Goal: Information Seeking & Learning: Learn about a topic

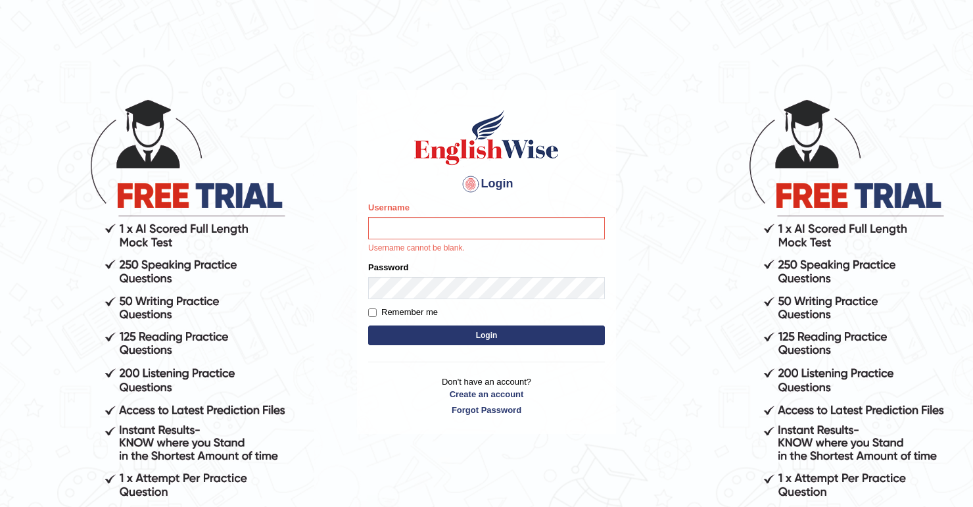
click at [381, 108] on div "Login Please fix the following errors: Username Username cannot be blank. Passw…" at bounding box center [486, 262] width 259 height 344
click at [378, 110] on h1 at bounding box center [486, 137] width 237 height 59
drag, startPoint x: 378, startPoint y: 110, endPoint x: 658, endPoint y: 95, distance: 280.6
click at [658, 95] on body "Login Please fix the following errors: Username Username cannot be blank. Passw…" at bounding box center [486, 302] width 973 height 507
drag, startPoint x: 445, startPoint y: 208, endPoint x: 420, endPoint y: 247, distance: 46.7
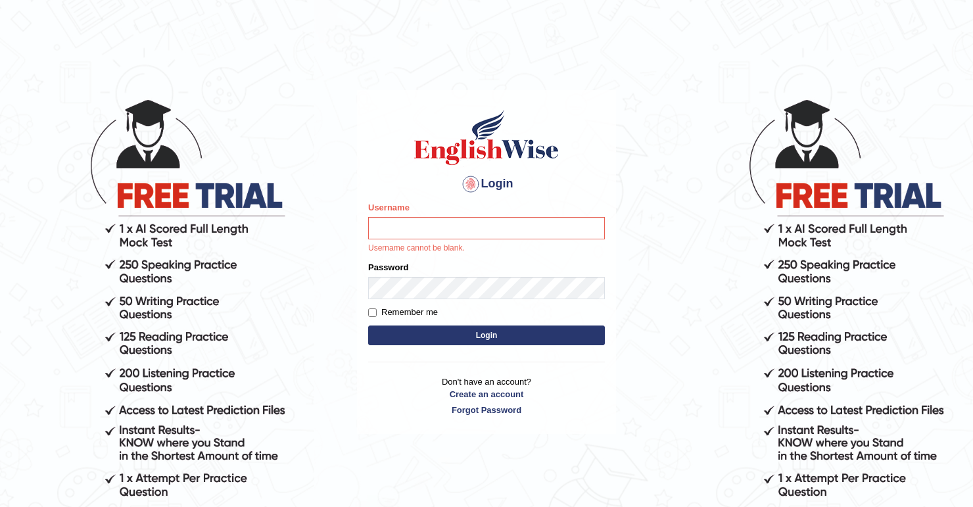
click at [442, 213] on div "Username Username cannot be blank." at bounding box center [486, 227] width 237 height 53
drag, startPoint x: 420, startPoint y: 247, endPoint x: 421, endPoint y: 236, distance: 11.3
click at [420, 243] on p "Username cannot be blank." at bounding box center [486, 249] width 237 height 12
click at [422, 235] on input "Username" at bounding box center [486, 228] width 237 height 22
type input "Somx"
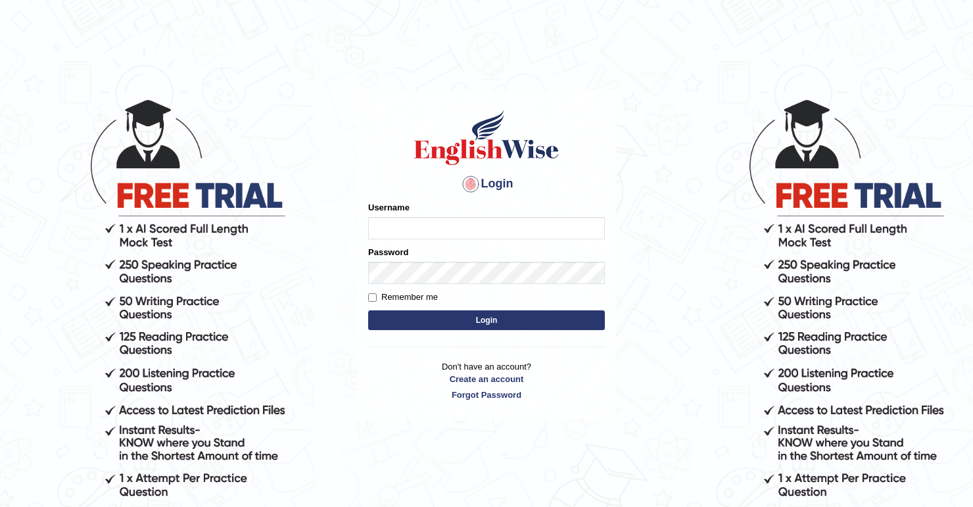
type input "D"
type input "somzin"
type input "Somzin"
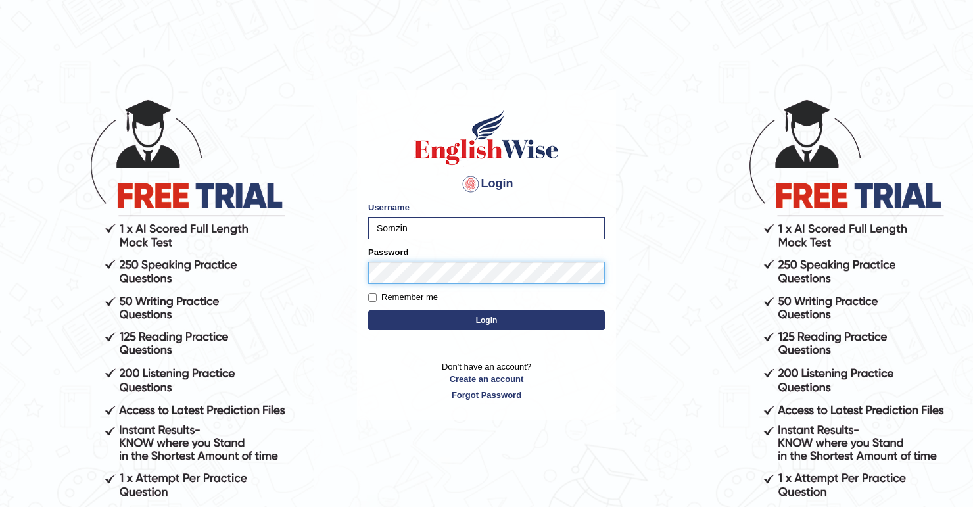
click at [368, 310] on button "Login" at bounding box center [486, 320] width 237 height 20
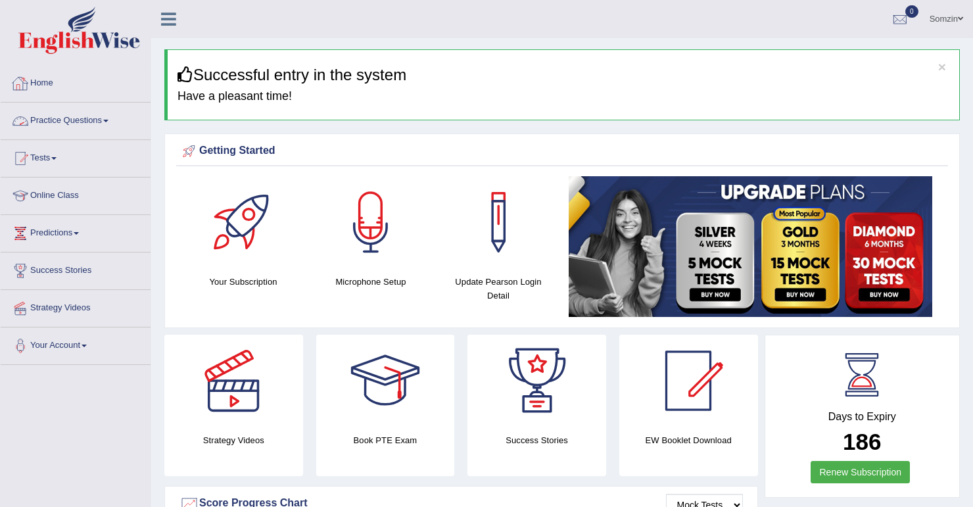
click at [116, 123] on link "Practice Questions" at bounding box center [76, 119] width 150 height 33
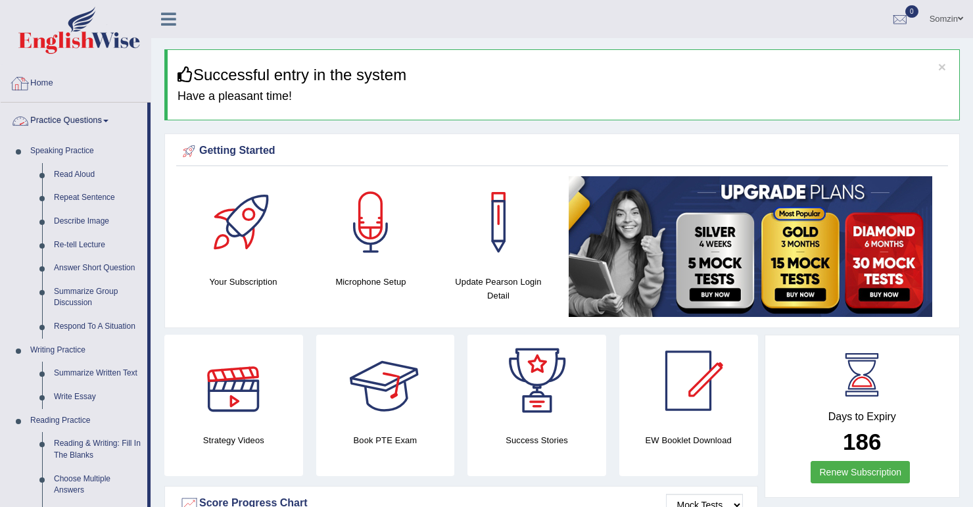
click at [69, 66] on link "Home" at bounding box center [76, 81] width 150 height 33
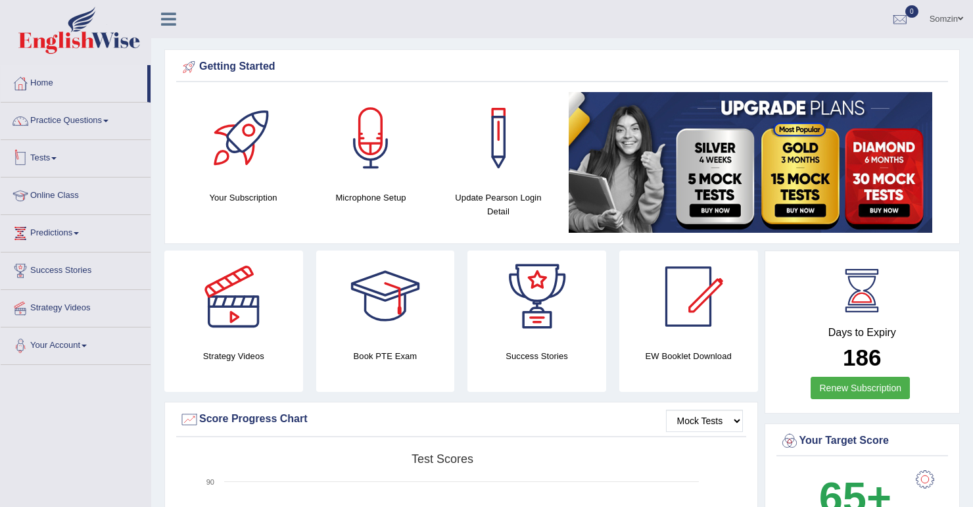
click at [49, 158] on link "Tests" at bounding box center [76, 156] width 150 height 33
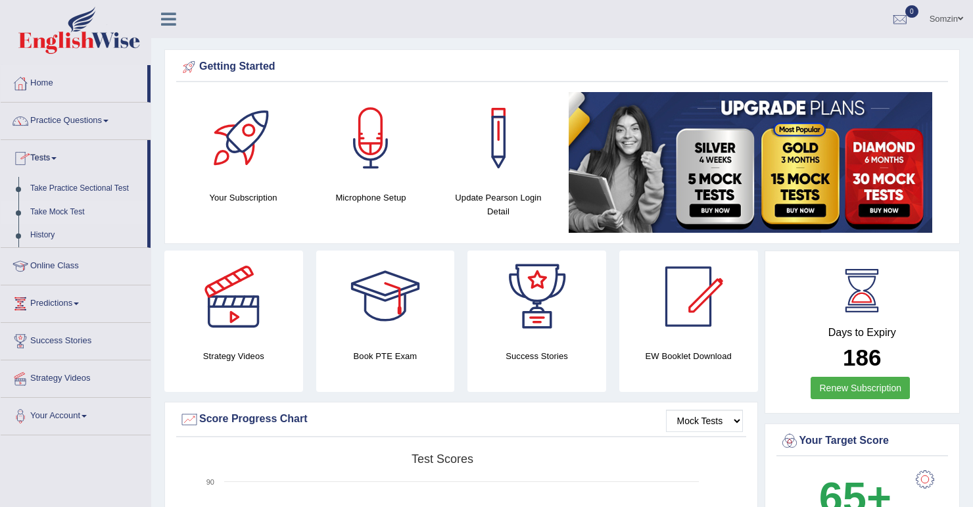
click at [61, 212] on link "Take Mock Test" at bounding box center [85, 213] width 123 height 24
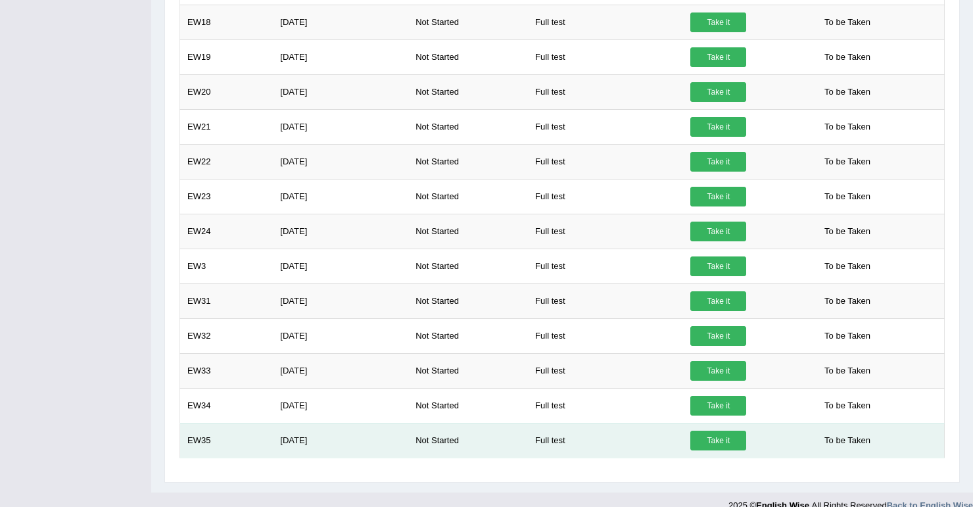
scroll to position [991, 0]
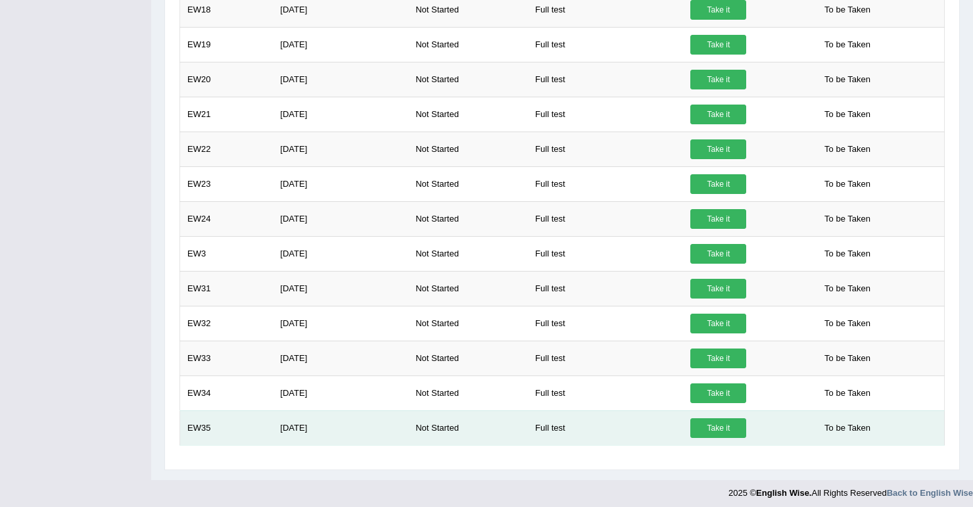
click at [708, 420] on link "Take it" at bounding box center [719, 428] width 56 height 20
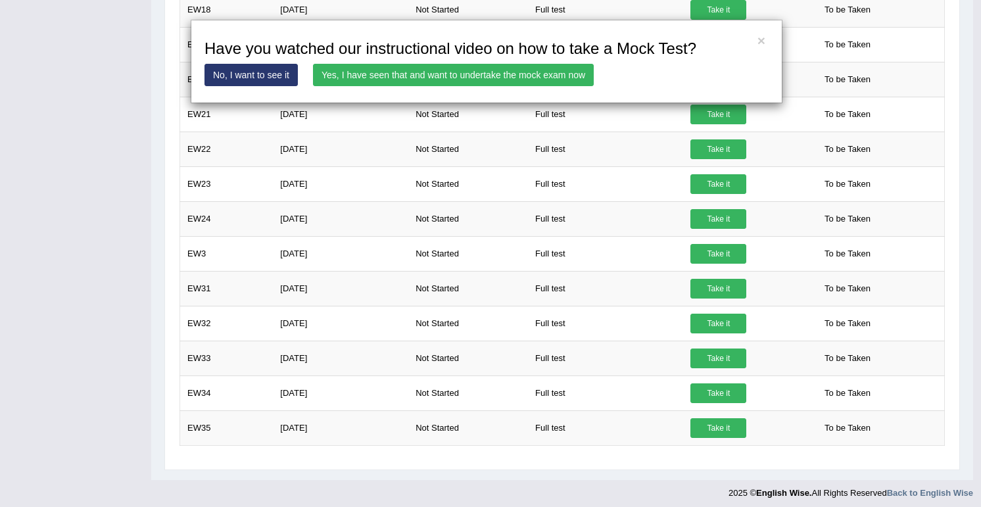
click at [253, 74] on link "No, I want to see it" at bounding box center [251, 75] width 93 height 22
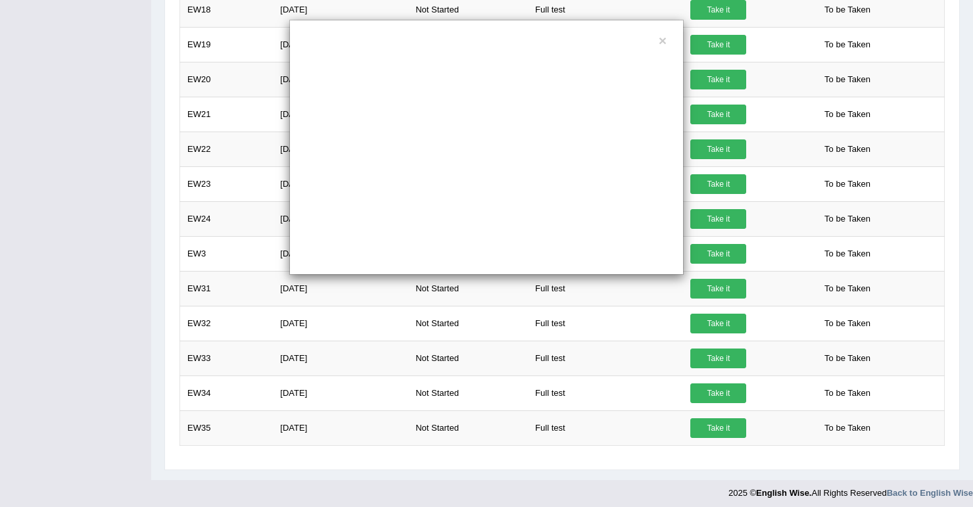
scroll to position [0, 0]
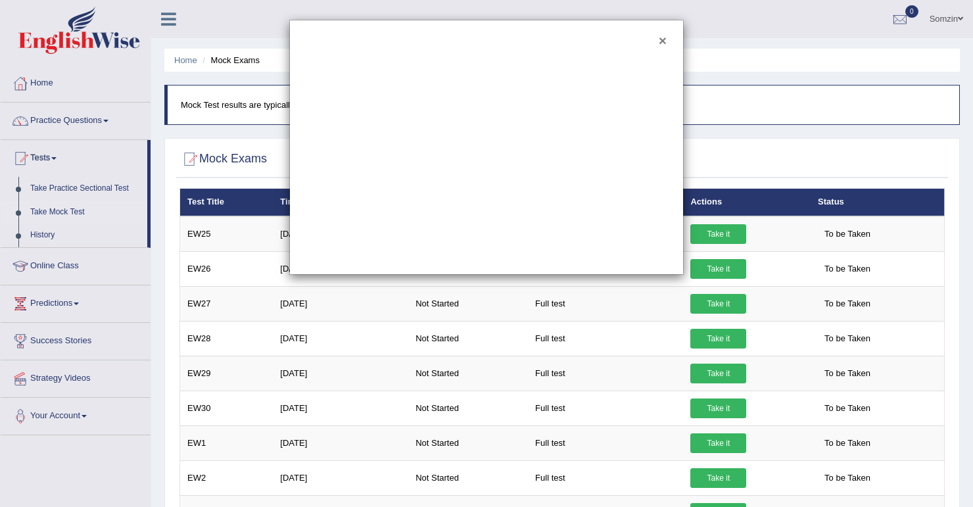
click at [660, 36] on button "×" at bounding box center [663, 41] width 8 height 14
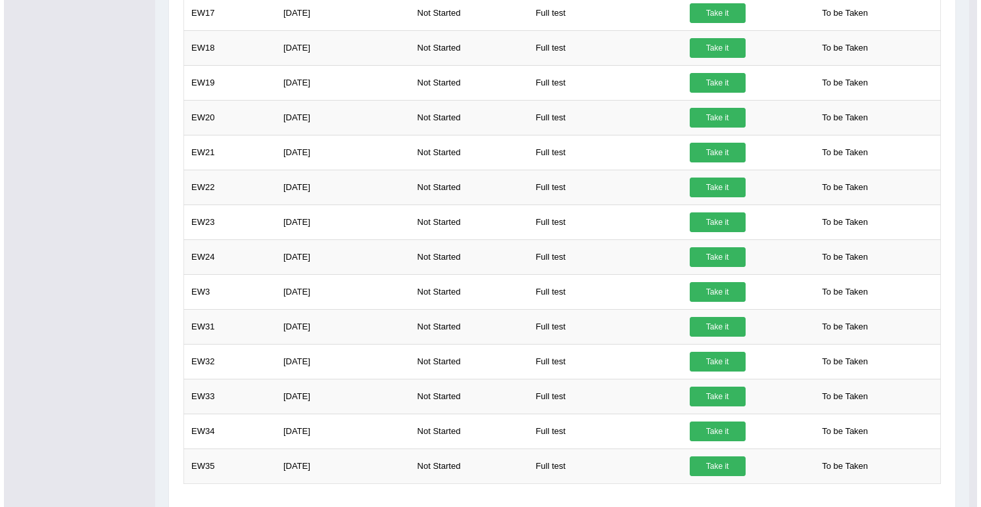
scroll to position [991, 0]
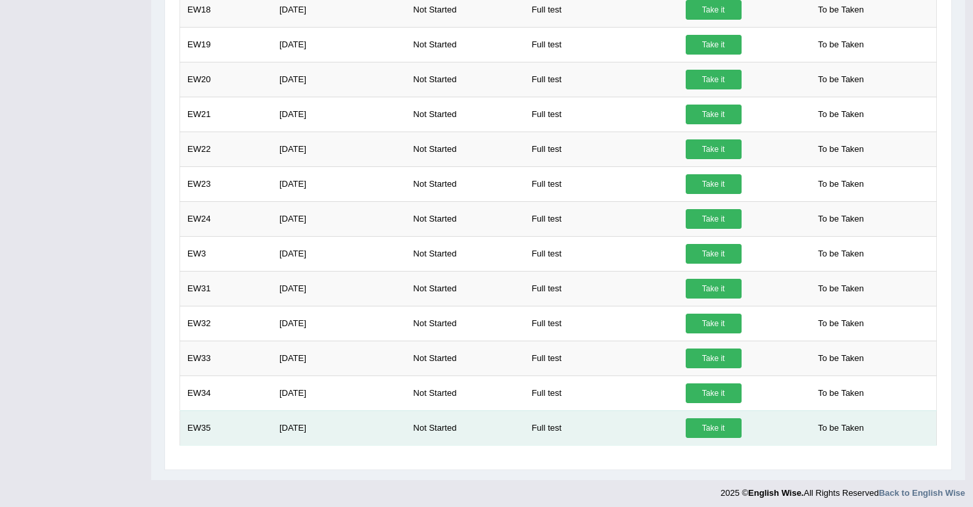
click at [700, 418] on link "Take it" at bounding box center [714, 428] width 56 height 20
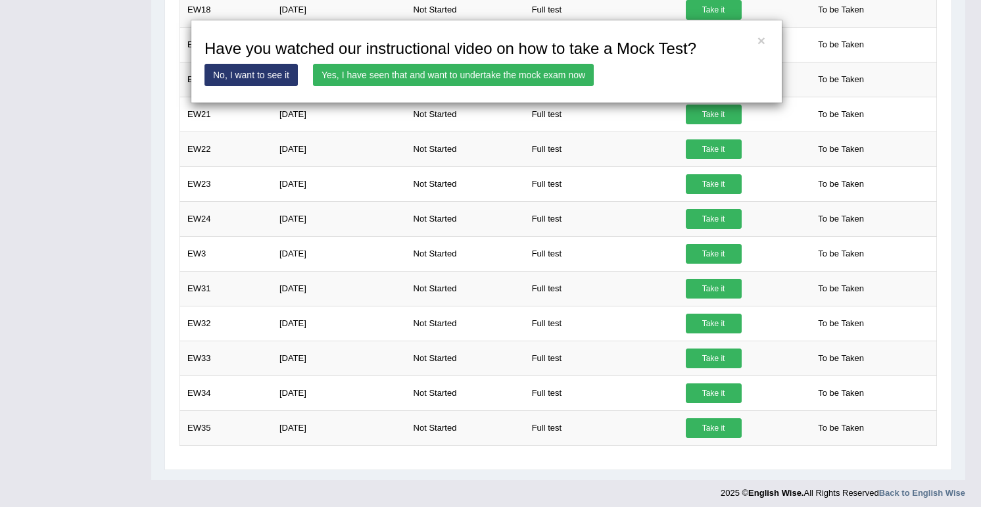
click at [389, 72] on link "Yes, I have seen that and want to undertake the mock exam now" at bounding box center [453, 75] width 281 height 22
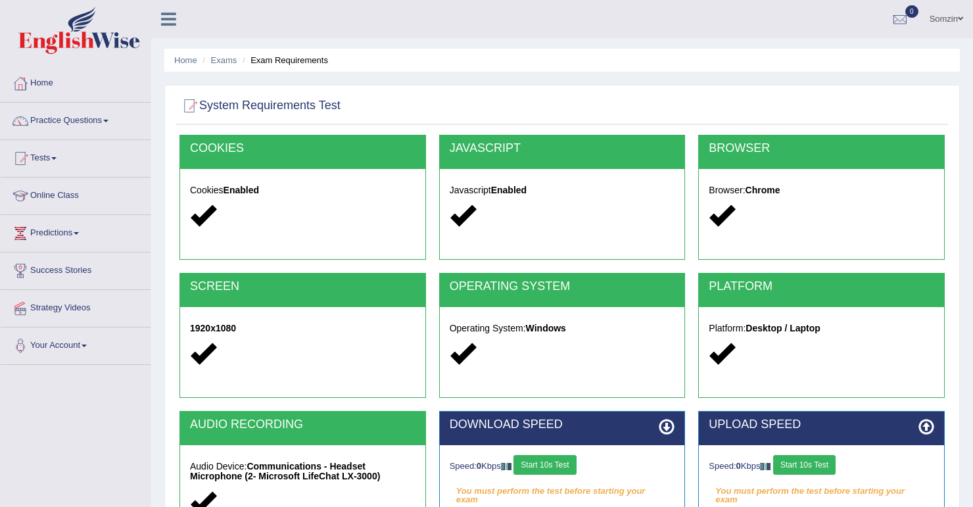
scroll to position [184, 0]
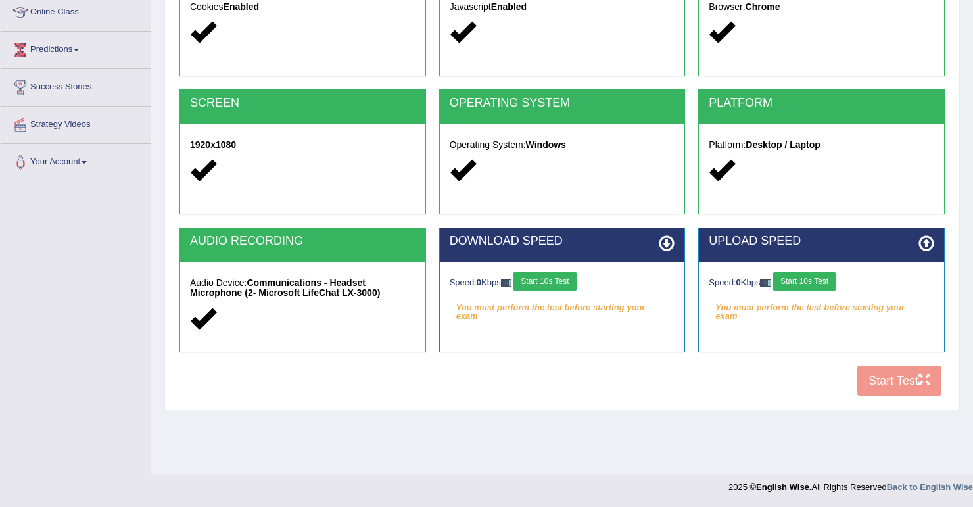
click at [906, 389] on div "COOKIES Cookies Enabled JAVASCRIPT Javascript Enabled BROWSER Browser: Chrome S…" at bounding box center [562, 177] width 772 height 452
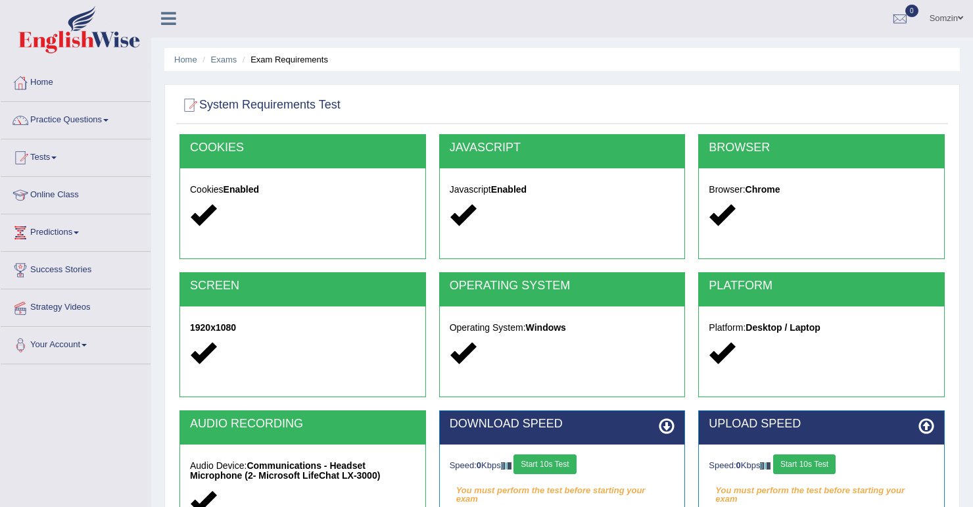
scroll to position [0, 0]
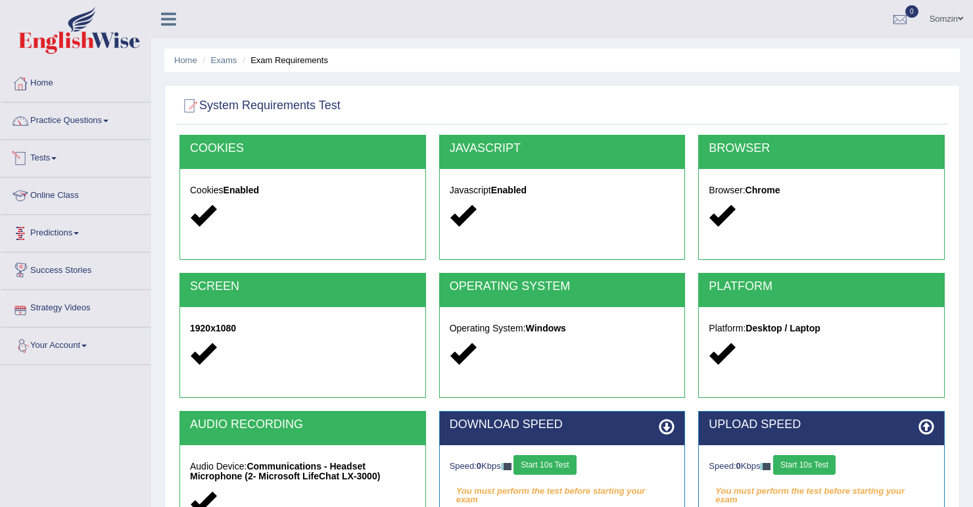
click at [45, 159] on link "Tests" at bounding box center [76, 156] width 150 height 33
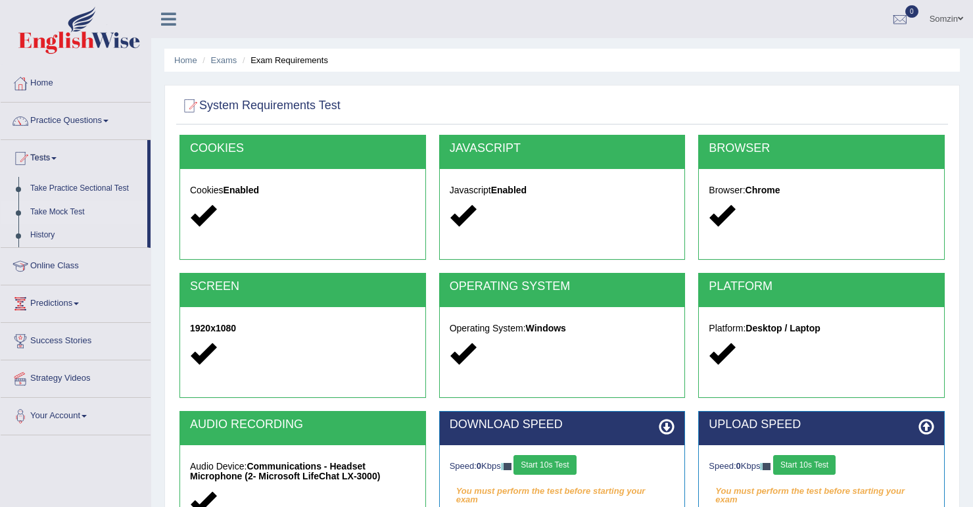
click at [76, 218] on link "Take Mock Test" at bounding box center [85, 213] width 123 height 24
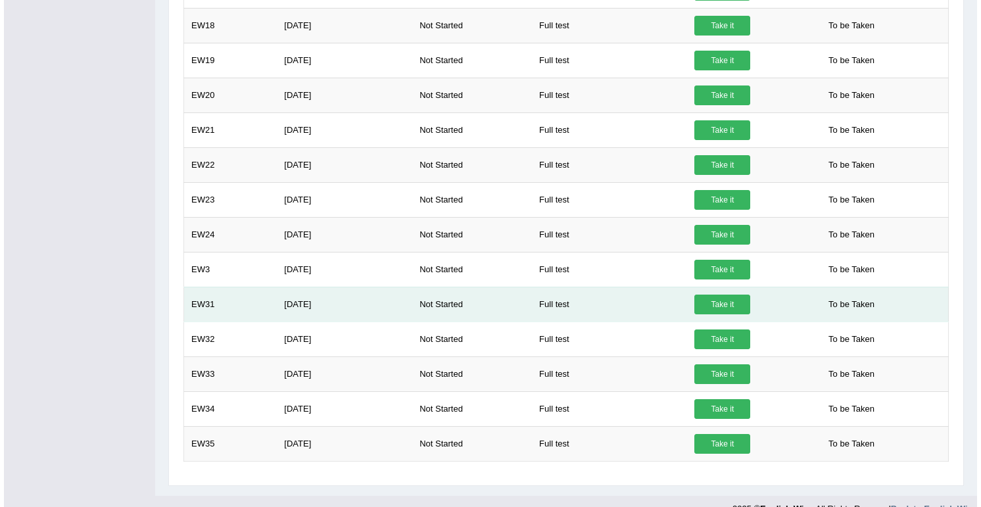
scroll to position [991, 0]
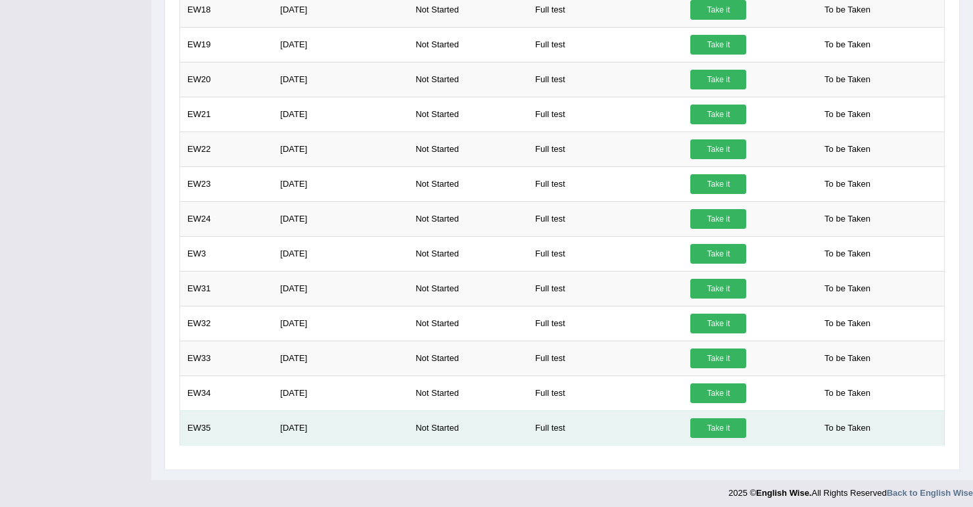
click at [701, 424] on link "Take it" at bounding box center [719, 428] width 56 height 20
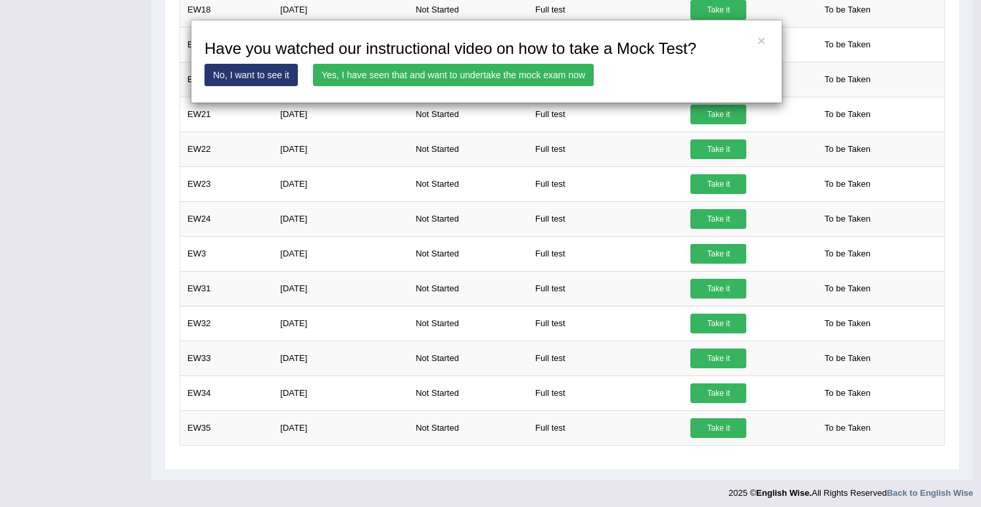
click at [527, 77] on link "Yes, I have seen that and want to undertake the mock exam now" at bounding box center [453, 75] width 281 height 22
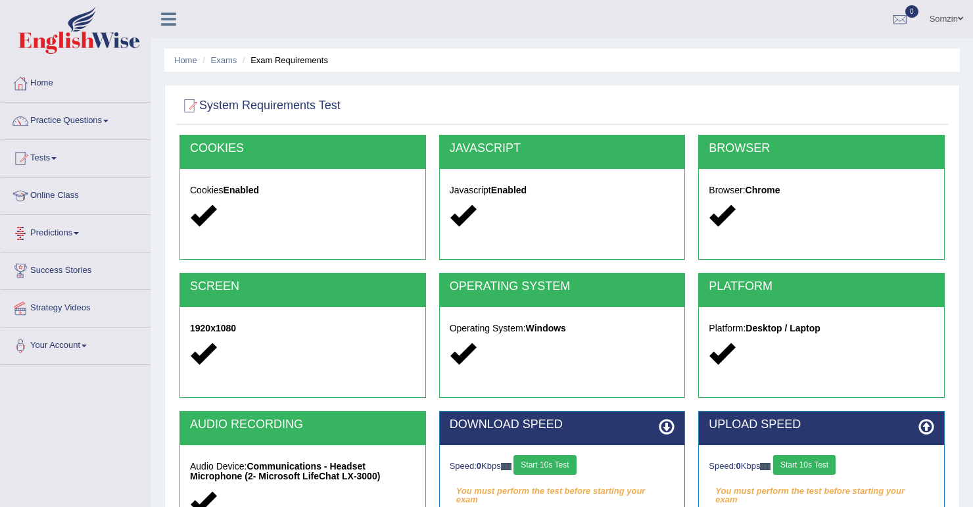
click at [187, 223] on div "Cookies Enabled" at bounding box center [302, 205] width 245 height 72
click at [551, 457] on button "Start 10s Test" at bounding box center [545, 465] width 62 height 20
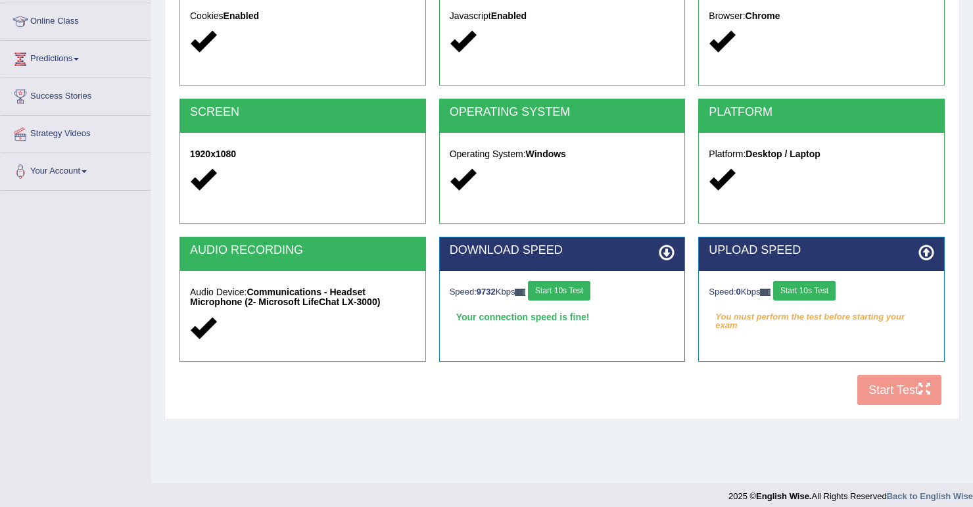
scroll to position [184, 0]
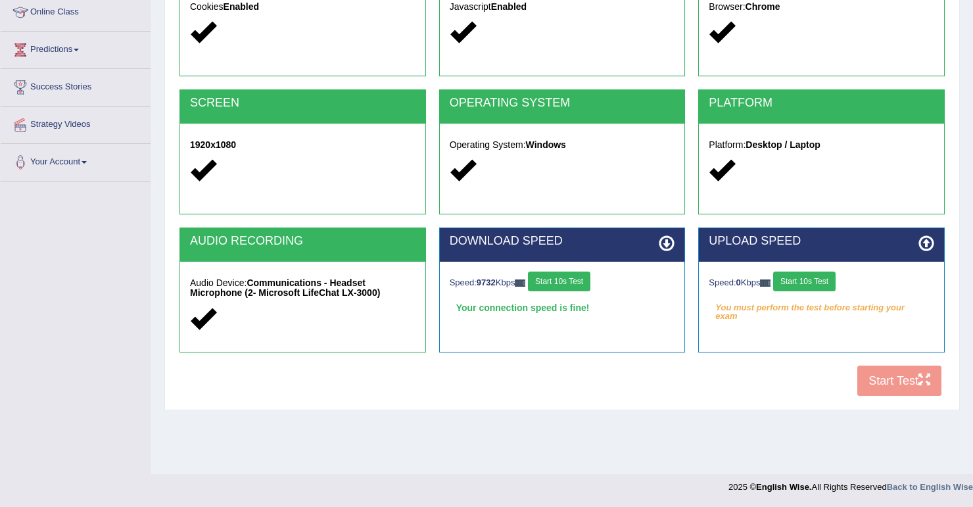
click at [798, 278] on button "Start 10s Test" at bounding box center [804, 282] width 62 height 20
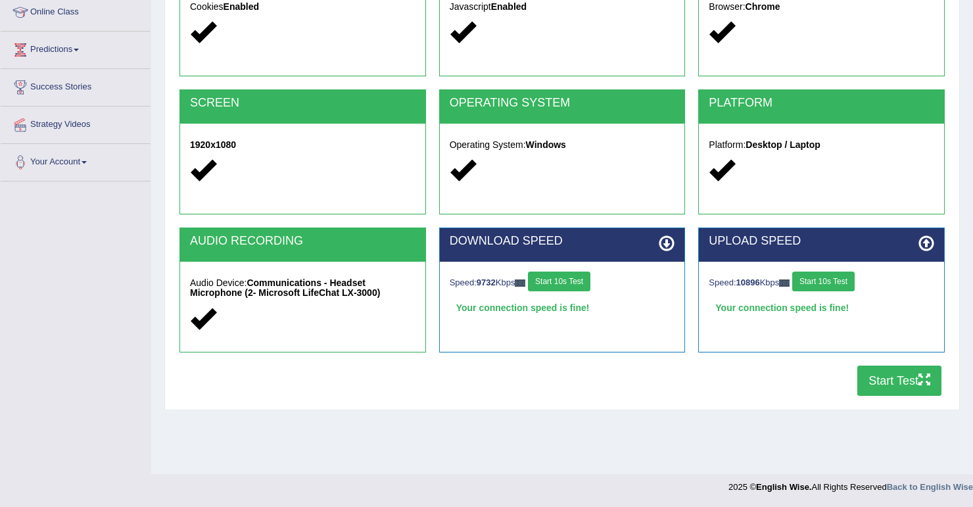
click at [894, 383] on button "Start Test" at bounding box center [900, 381] width 84 height 30
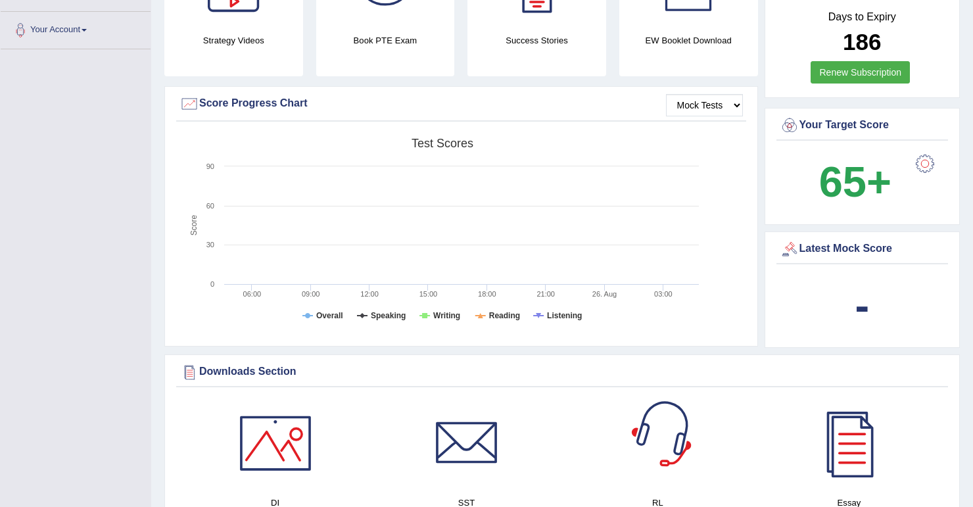
scroll to position [316, 0]
click at [921, 160] on div at bounding box center [925, 164] width 26 height 26
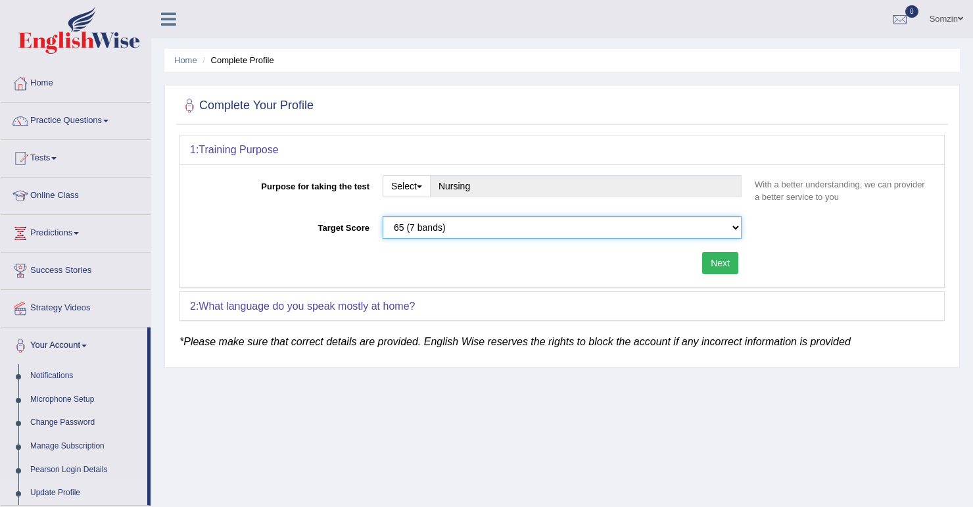
click at [405, 224] on select "Please select the correct value 50 (6 bands) 58 (6.5 bands) 65 (7 bands) 79 (8 …" at bounding box center [562, 227] width 359 height 22
select select "79"
click at [383, 216] on select "Please select the correct value 50 (6 bands) 58 (6.5 bands) 65 (7 bands) 79 (8 …" at bounding box center [562, 227] width 359 height 22
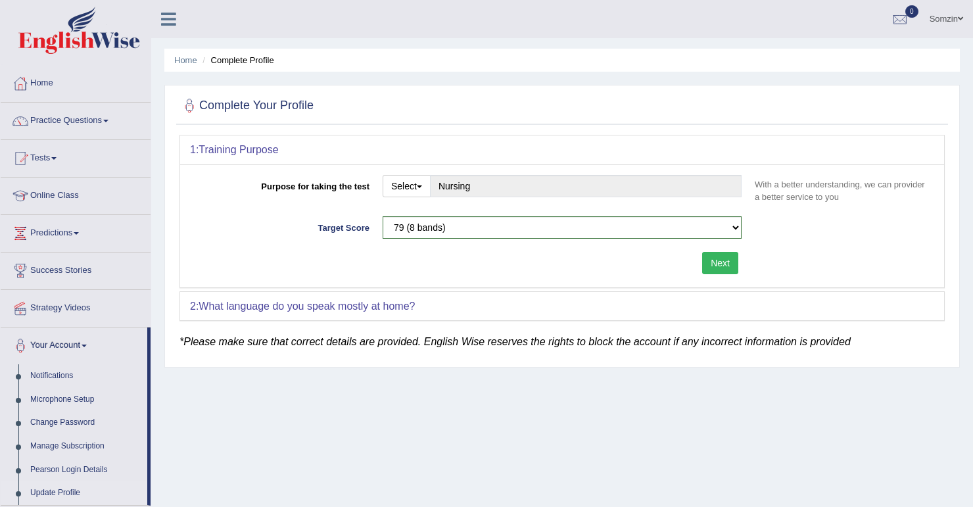
click at [714, 257] on button "Next" at bounding box center [720, 263] width 36 height 22
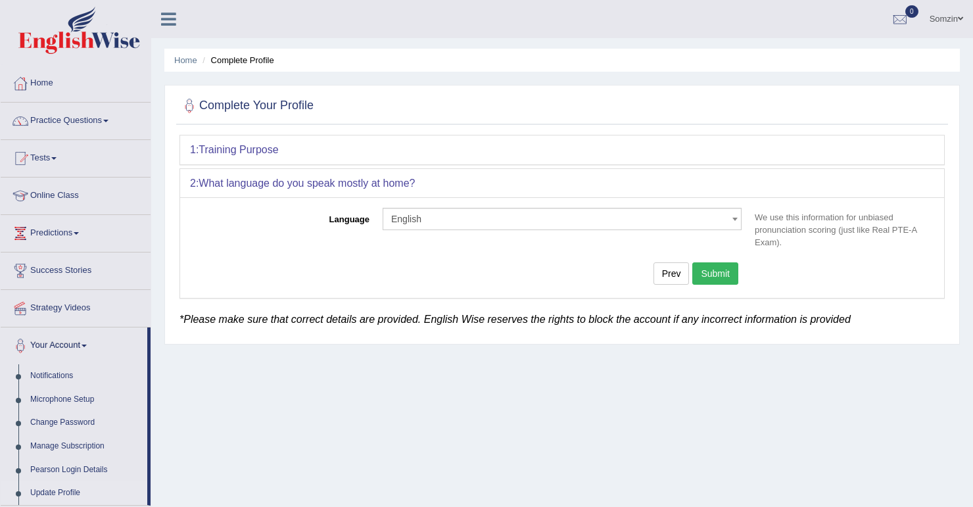
click at [716, 274] on button "Submit" at bounding box center [716, 273] width 46 height 22
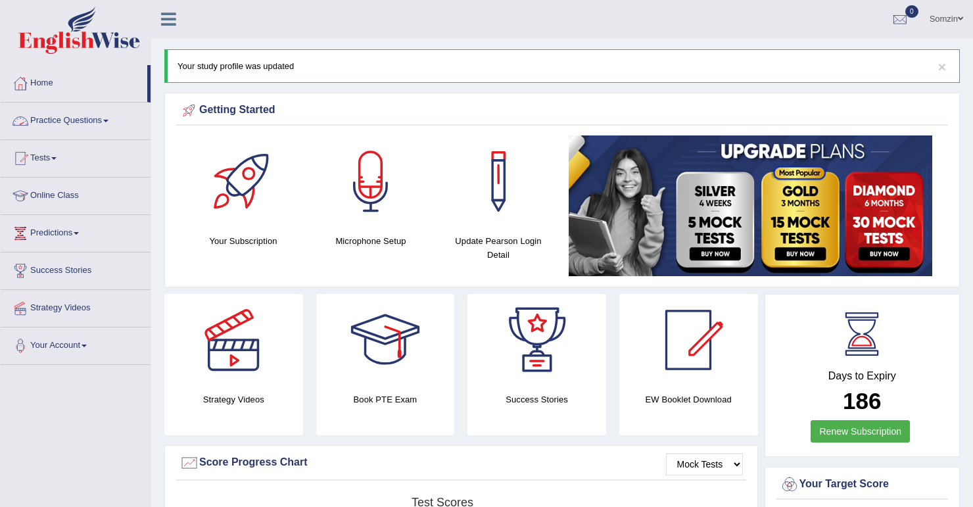
click at [53, 119] on link "Practice Questions" at bounding box center [76, 119] width 150 height 33
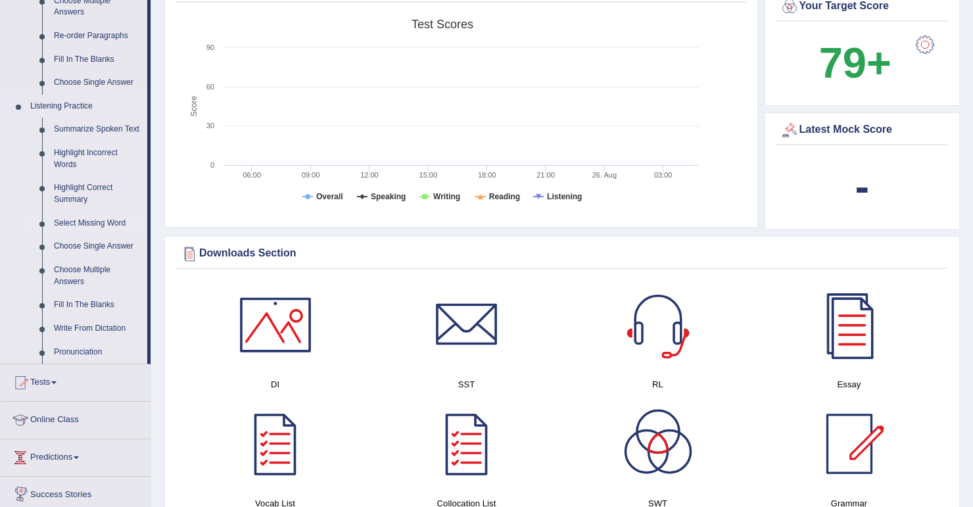
scroll to position [474, 0]
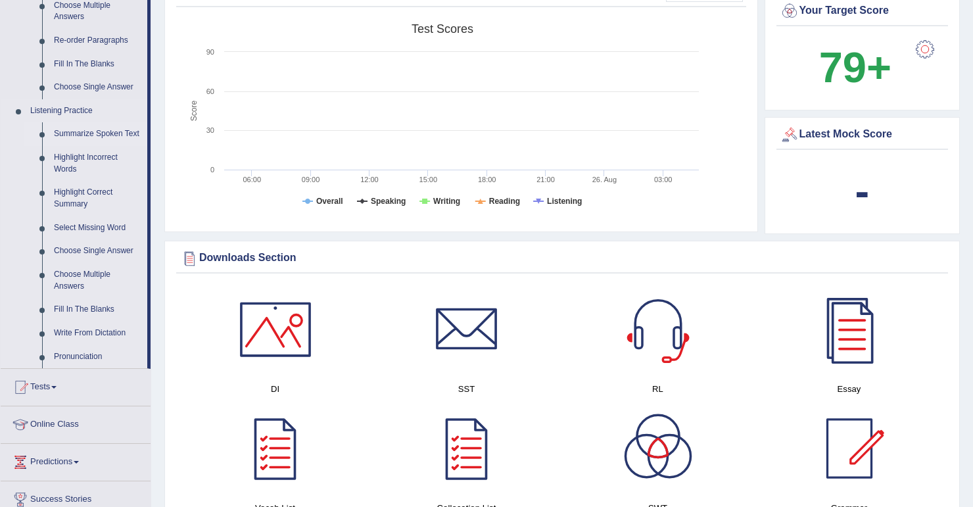
click at [71, 136] on link "Summarize Spoken Text" at bounding box center [97, 134] width 99 height 24
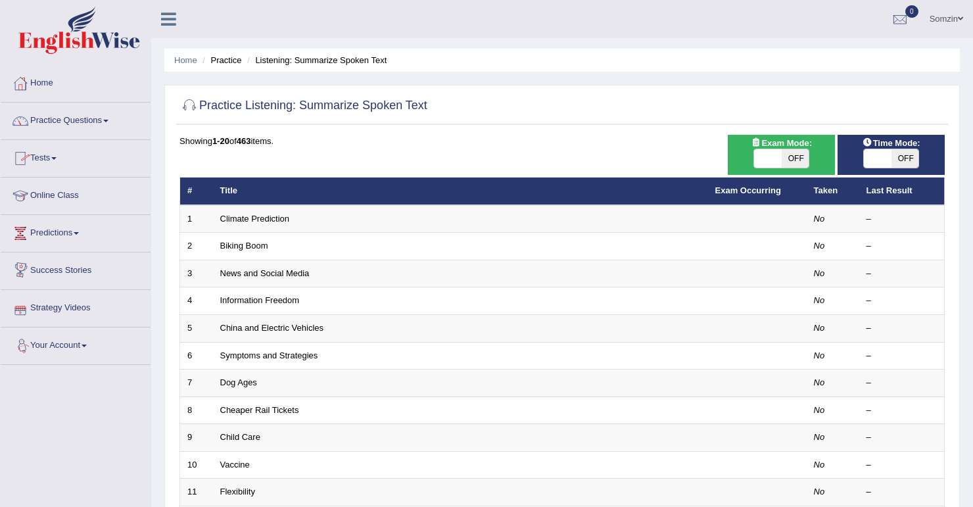
click at [68, 308] on link "Strategy Videos" at bounding box center [76, 306] width 150 height 33
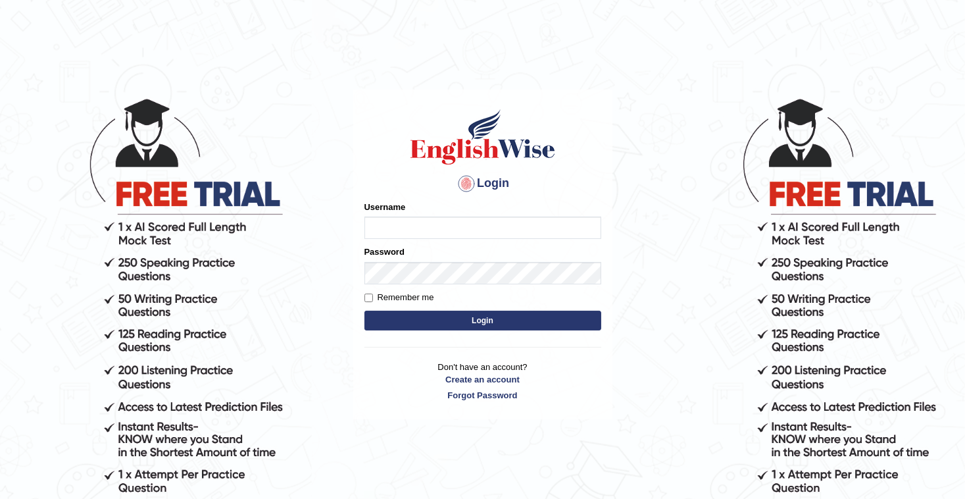
drag, startPoint x: 0, startPoint y: 0, endPoint x: 403, endPoint y: 226, distance: 461.8
click at [403, 226] on input "Username" at bounding box center [482, 227] width 237 height 22
type input "Somzin"
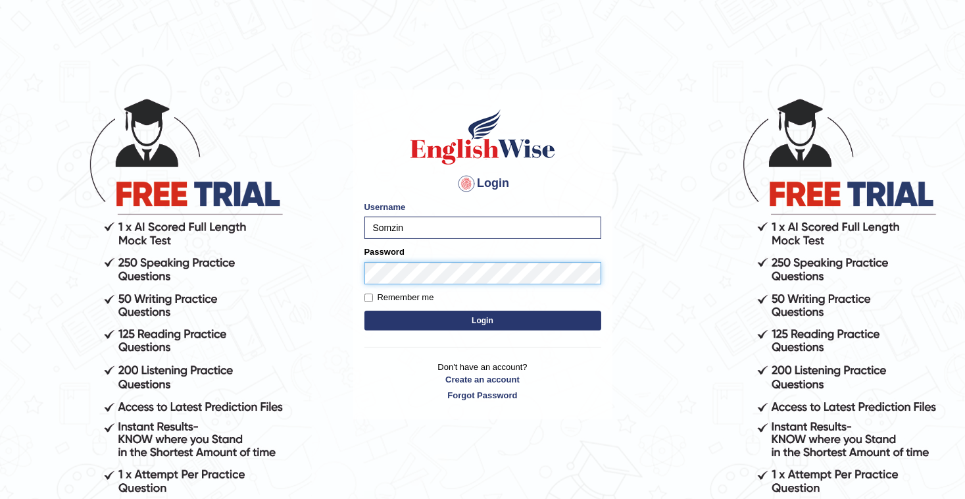
click at [364, 310] on button "Login" at bounding box center [482, 320] width 237 height 20
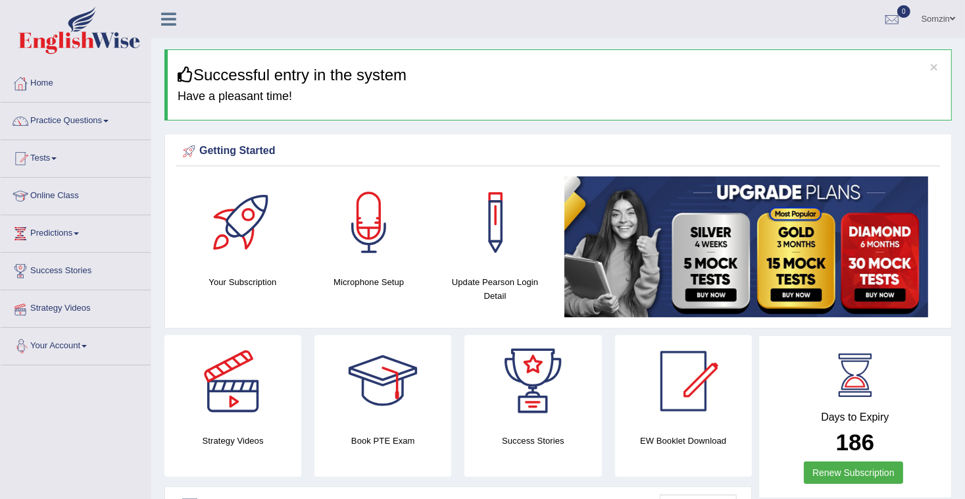
click at [84, 276] on link "Success Stories" at bounding box center [76, 269] width 150 height 33
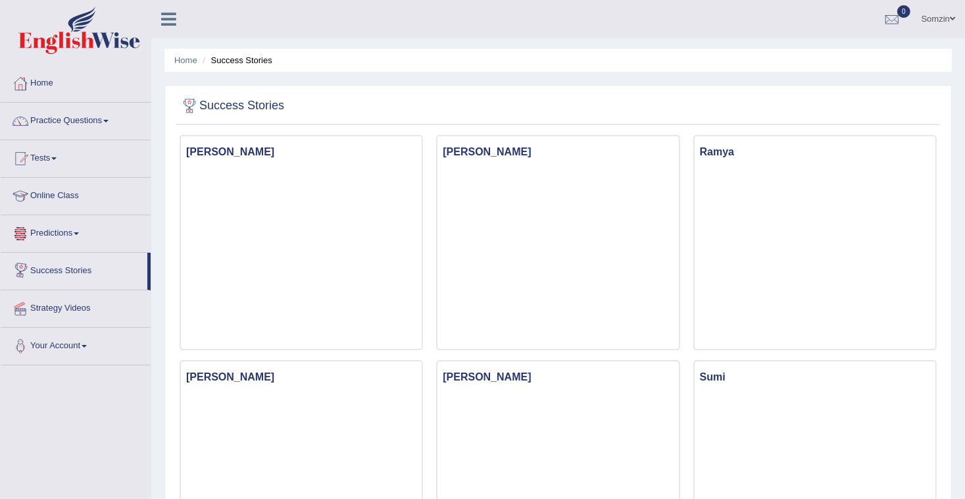
click at [81, 237] on link "Predictions" at bounding box center [76, 231] width 150 height 33
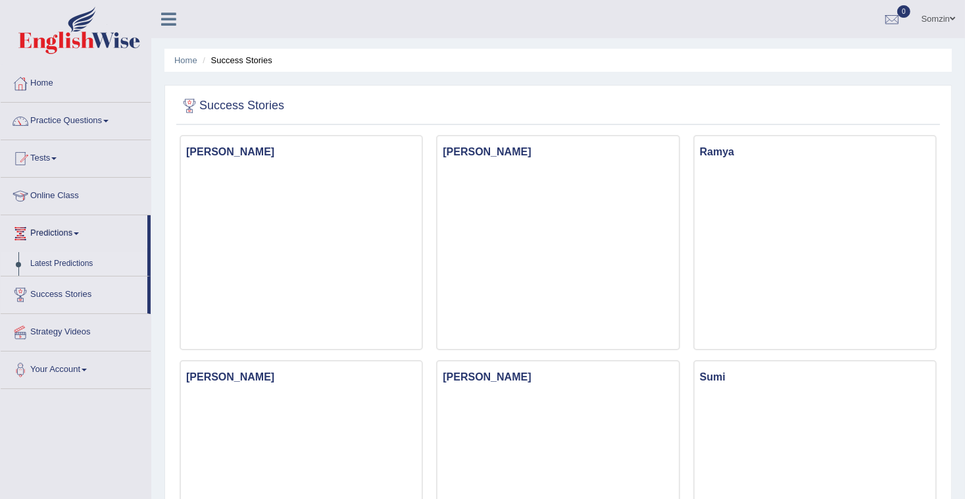
click at [61, 266] on link "Latest Predictions" at bounding box center [85, 264] width 123 height 24
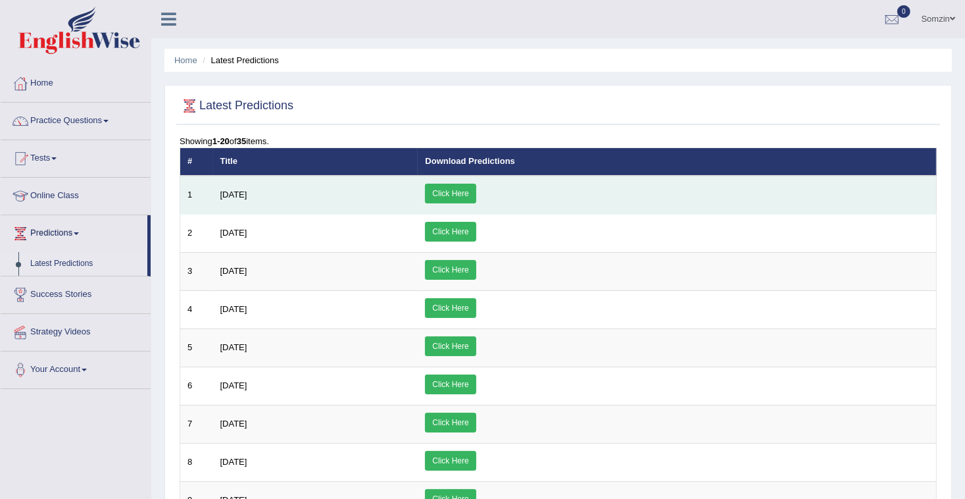
click at [476, 192] on link "Click Here" at bounding box center [450, 194] width 51 height 20
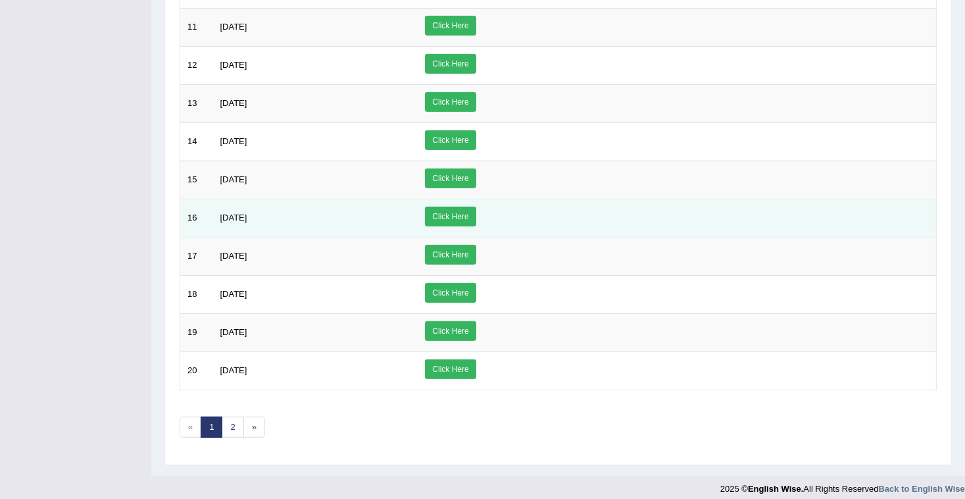
scroll to position [550, 0]
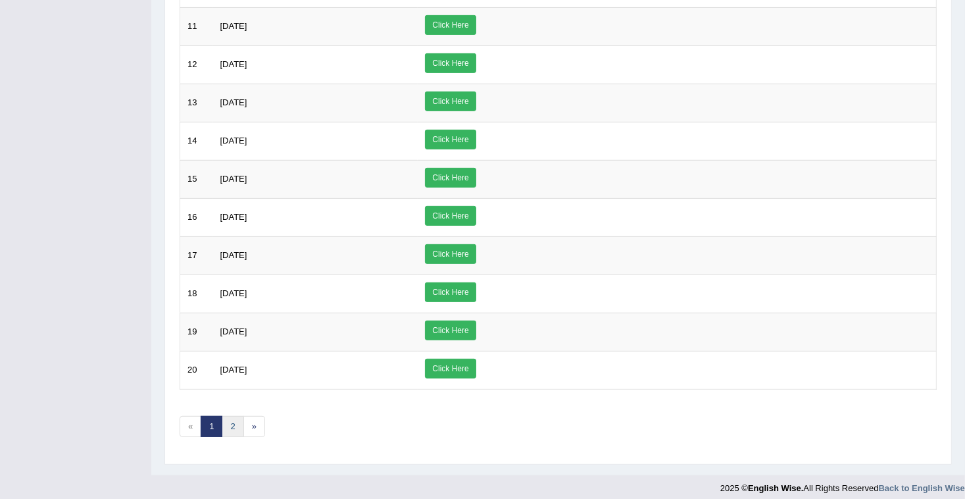
click at [230, 416] on link "2" at bounding box center [233, 427] width 22 height 22
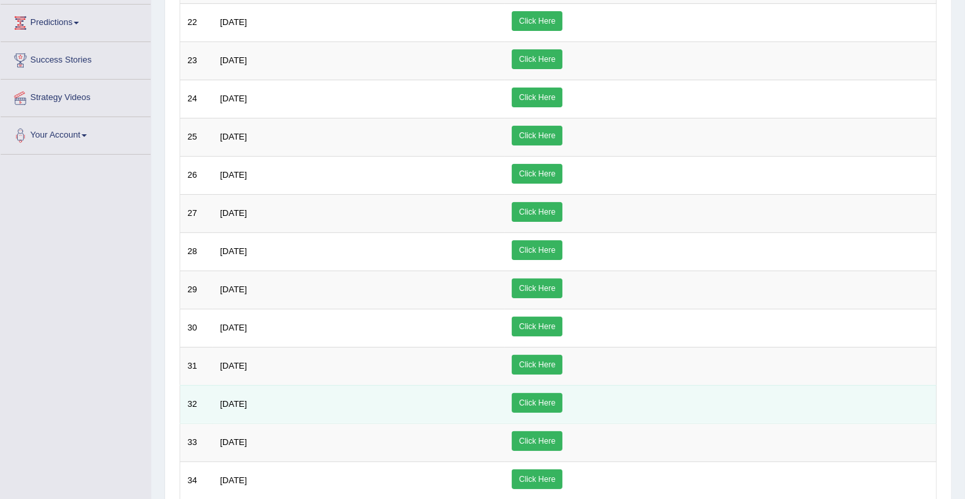
scroll to position [360, 0]
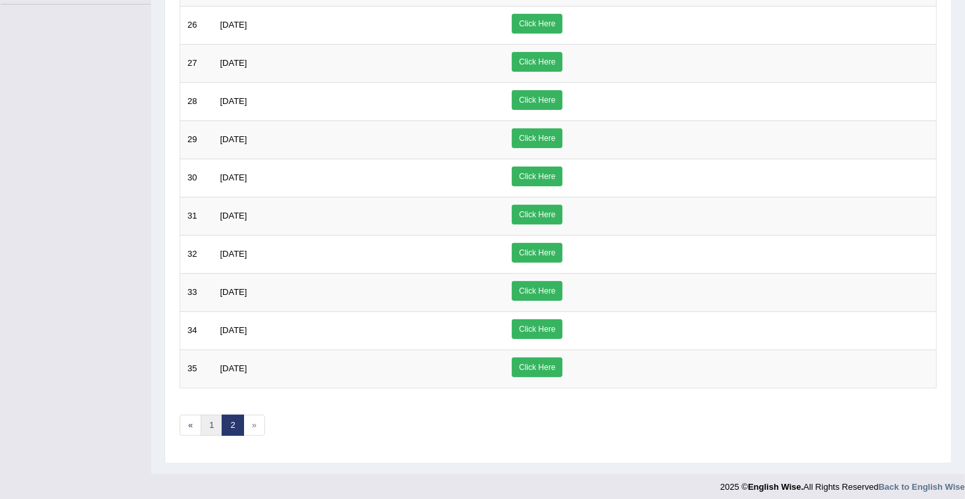
click at [212, 414] on link "1" at bounding box center [212, 425] width 22 height 22
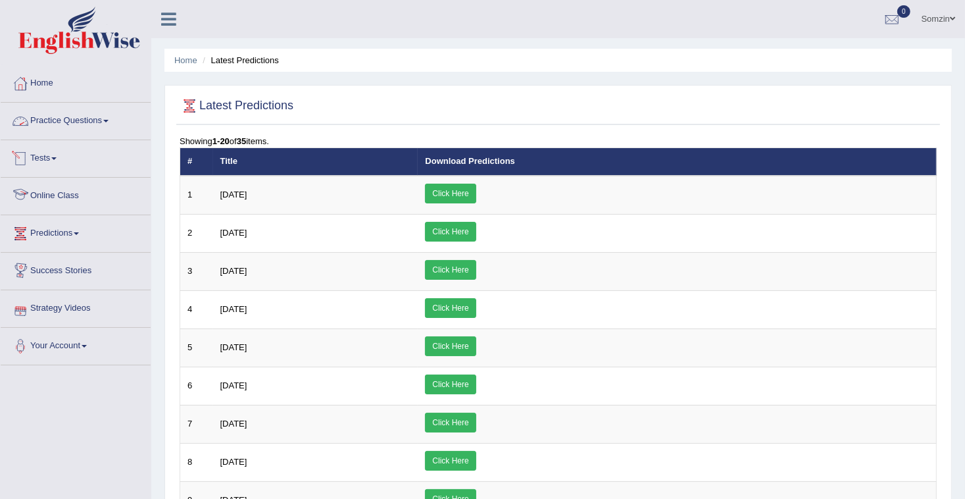
click at [69, 116] on link "Practice Questions" at bounding box center [76, 119] width 150 height 33
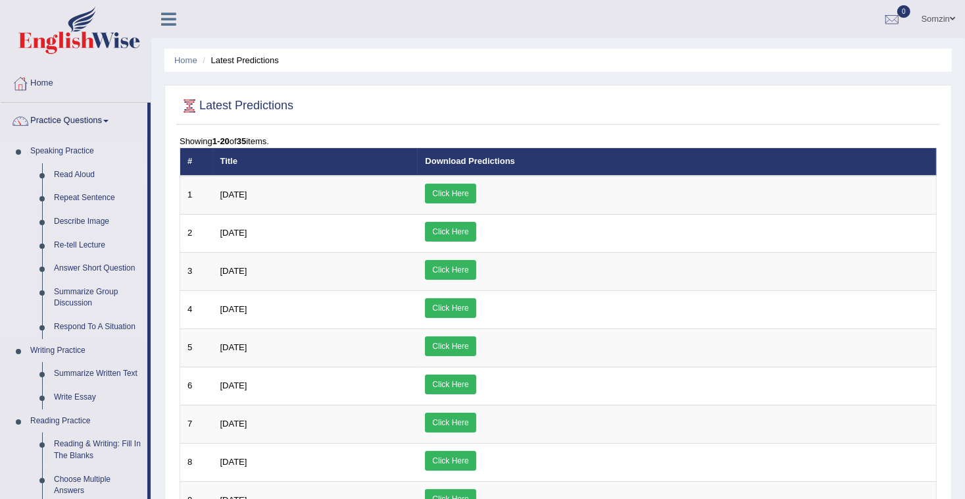
click at [75, 169] on link "Read Aloud" at bounding box center [97, 175] width 99 height 24
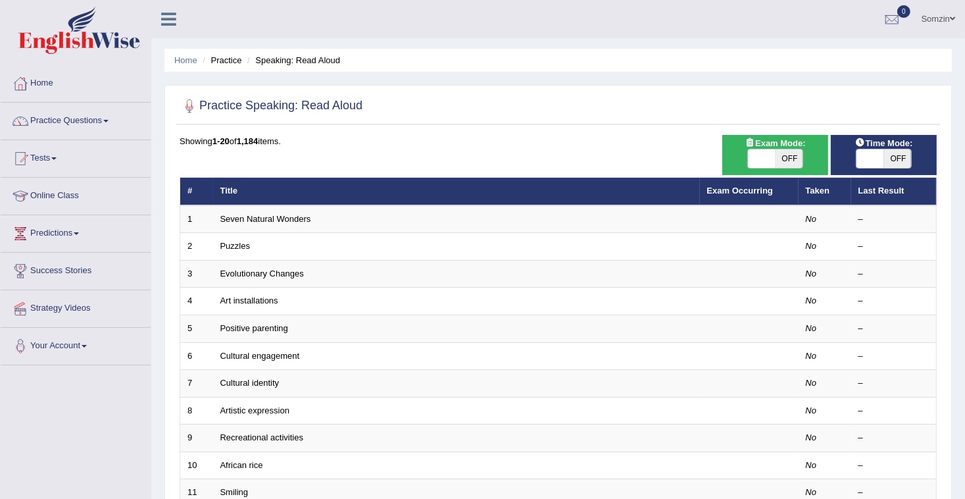
click at [791, 158] on span "OFF" at bounding box center [789, 158] width 28 height 18
checkbox input "true"
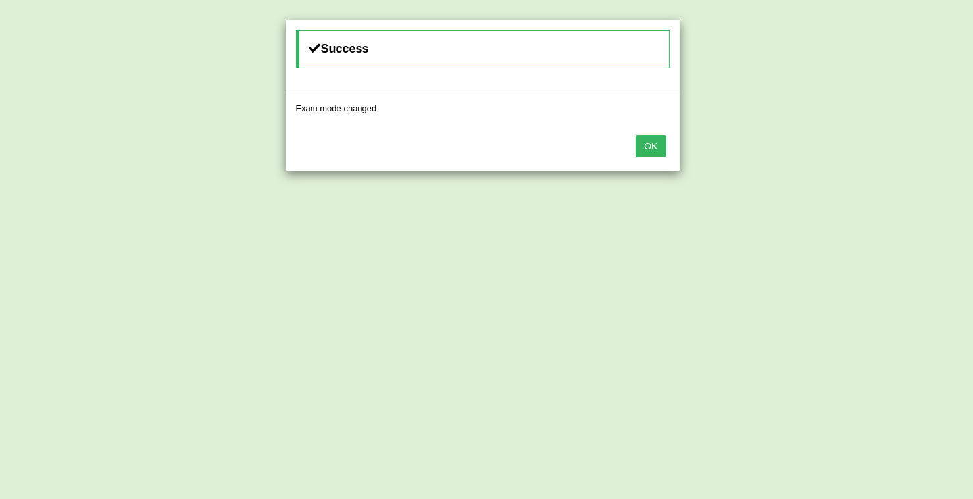
click at [636, 141] on div "OK" at bounding box center [482, 147] width 393 height 46
click at [659, 147] on button "OK" at bounding box center [650, 146] width 30 height 22
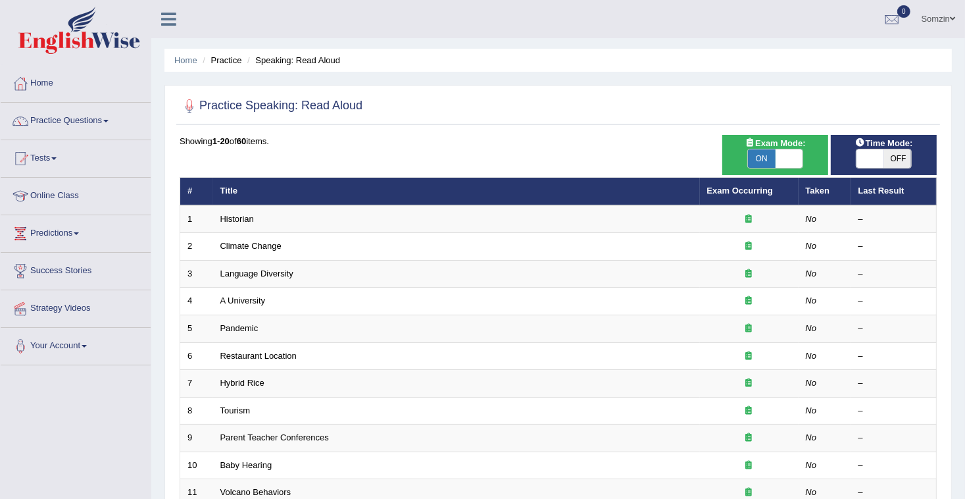
click at [896, 155] on span "OFF" at bounding box center [898, 158] width 28 height 18
checkbox input "true"
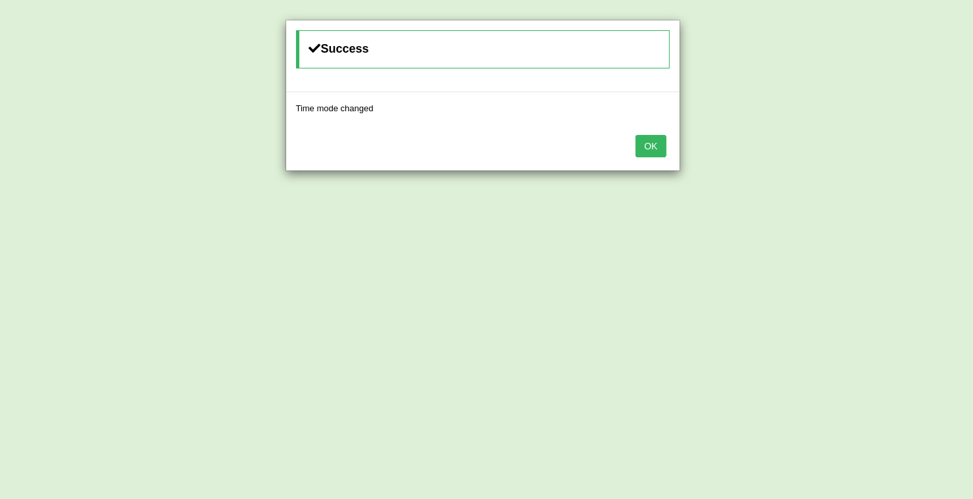
click at [650, 143] on button "OK" at bounding box center [650, 146] width 30 height 22
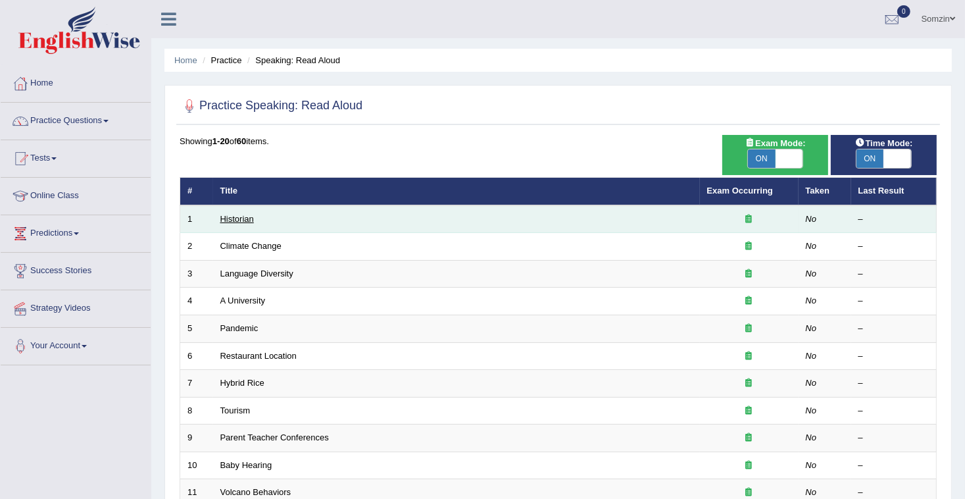
click at [237, 222] on link "Historian" at bounding box center [237, 219] width 34 height 10
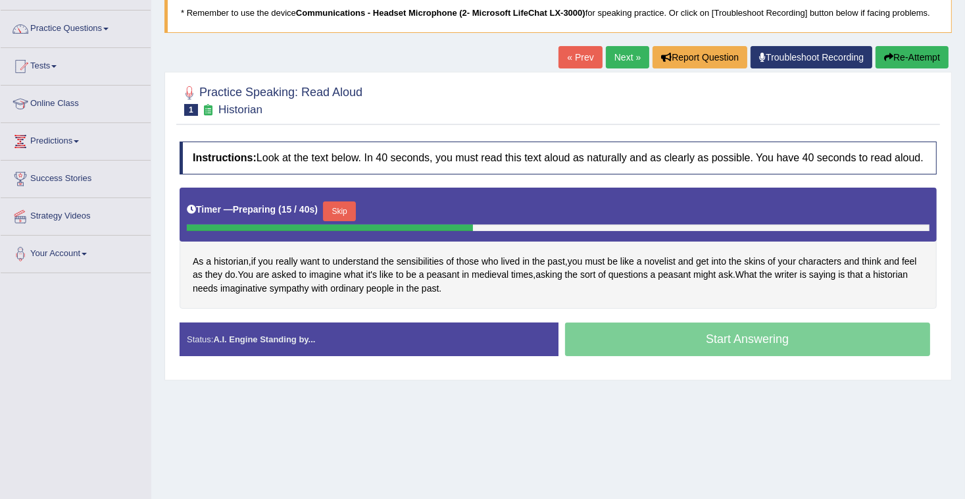
scroll to position [105, 0]
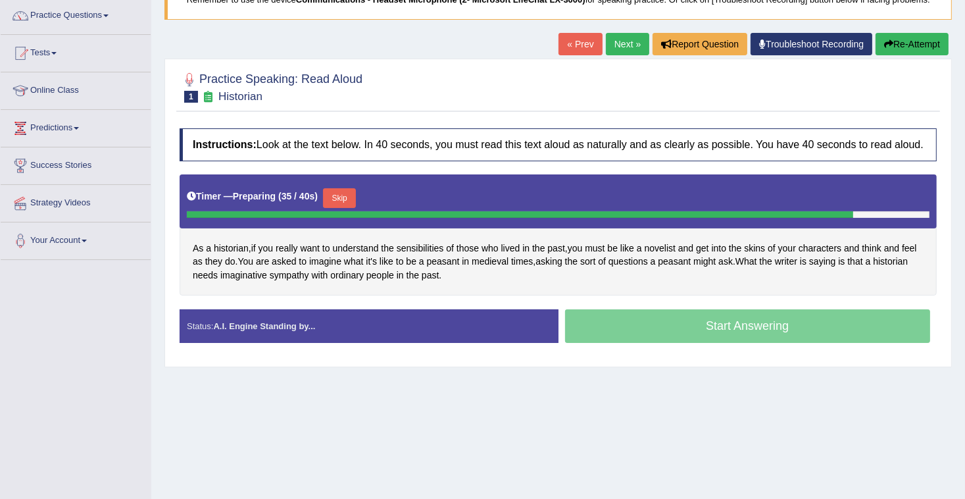
click at [333, 196] on button "Skip" at bounding box center [339, 198] width 33 height 20
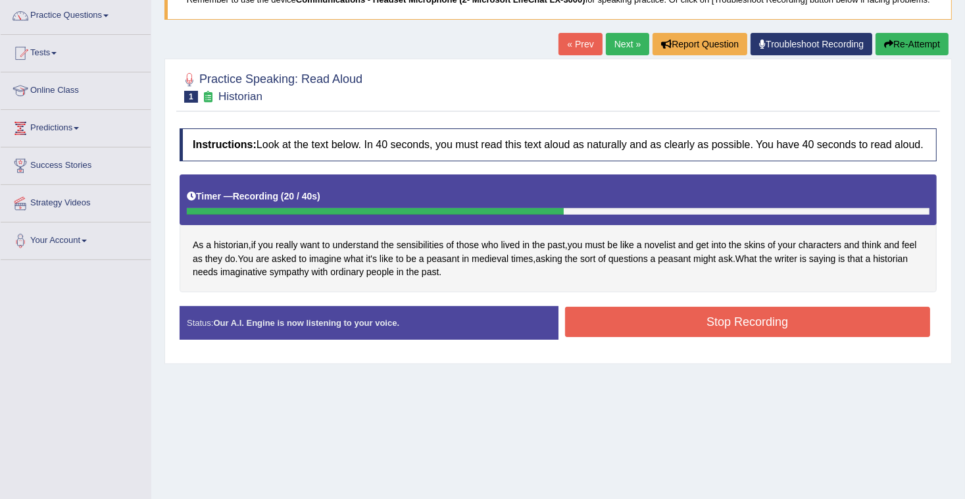
click at [635, 326] on button "Stop Recording" at bounding box center [748, 321] width 366 height 30
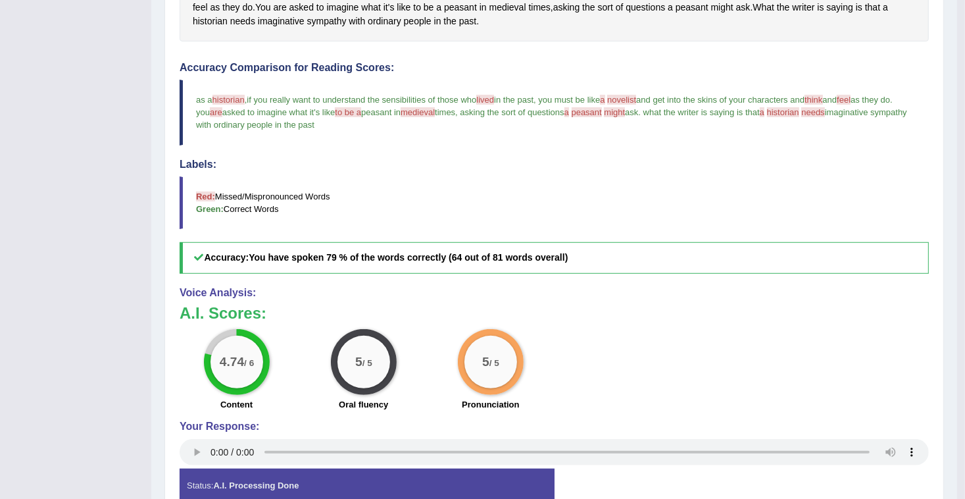
scroll to position [214, 0]
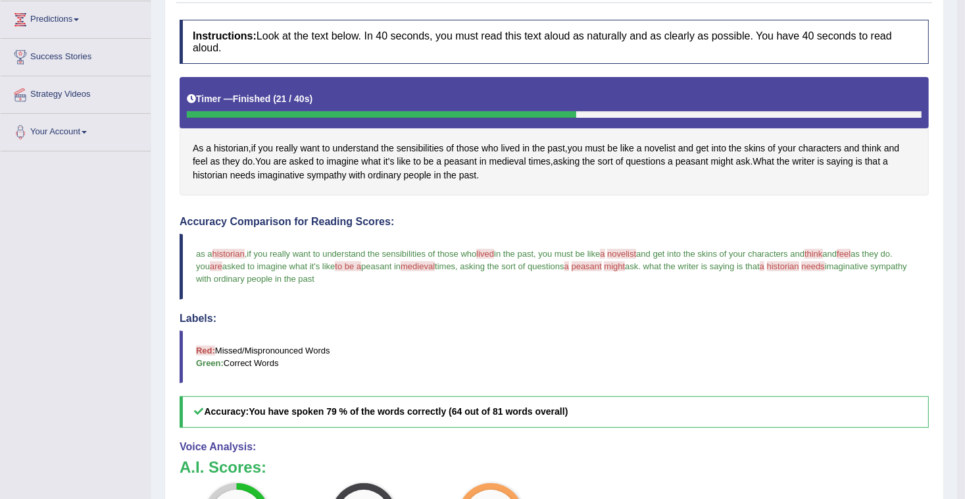
click at [437, 266] on blockquote "as a historian history , and if you really want to understand the sensibilities…" at bounding box center [554, 265] width 749 height 65
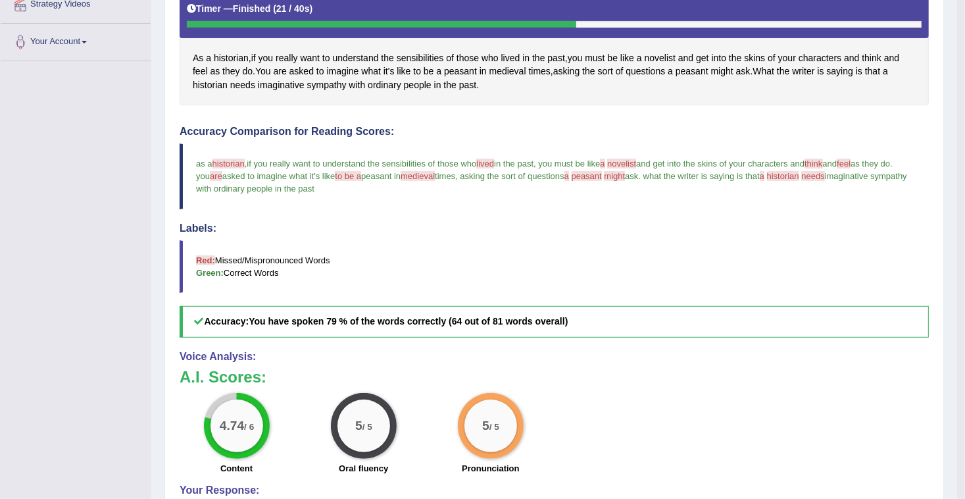
scroll to position [424, 0]
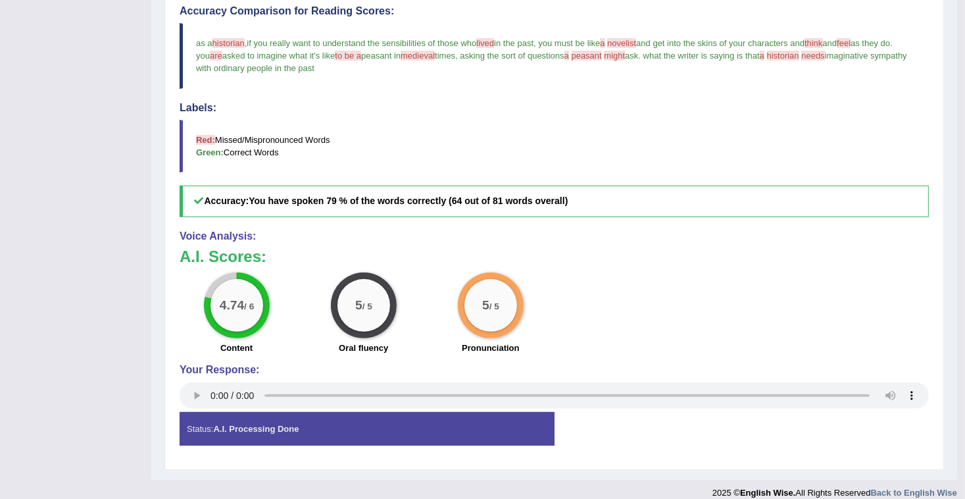
click at [403, 412] on div "Status: A.I. Processing Done" at bounding box center [367, 429] width 375 height 34
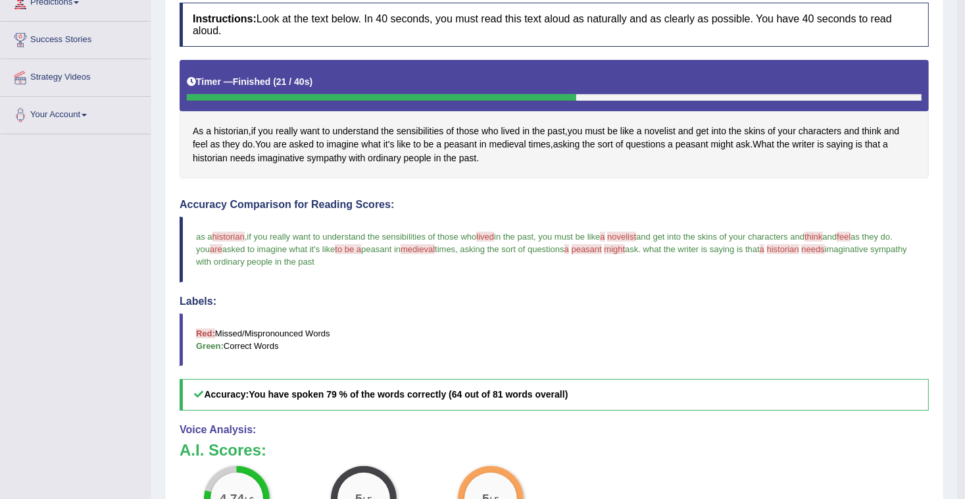
scroll to position [161, 0]
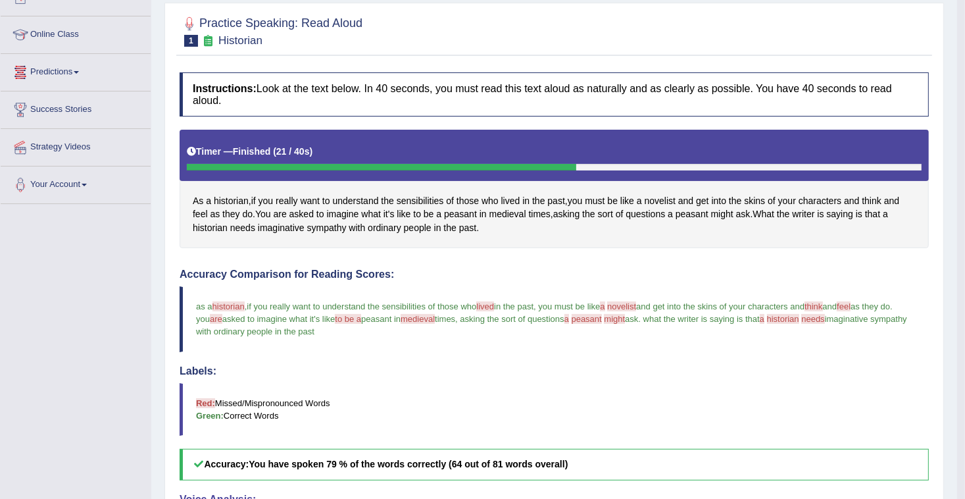
click at [193, 39] on span "1" at bounding box center [191, 41] width 14 height 12
click at [188, 39] on span "1" at bounding box center [191, 41] width 14 height 12
click at [368, 141] on div "Timer — Finished ( 21 / 40s )" at bounding box center [554, 151] width 735 height 23
click at [879, 159] on div "Timer — Finished ( 21 / 40s )" at bounding box center [554, 155] width 749 height 51
click at [250, 365] on h4 "Labels:" at bounding box center [554, 371] width 749 height 12
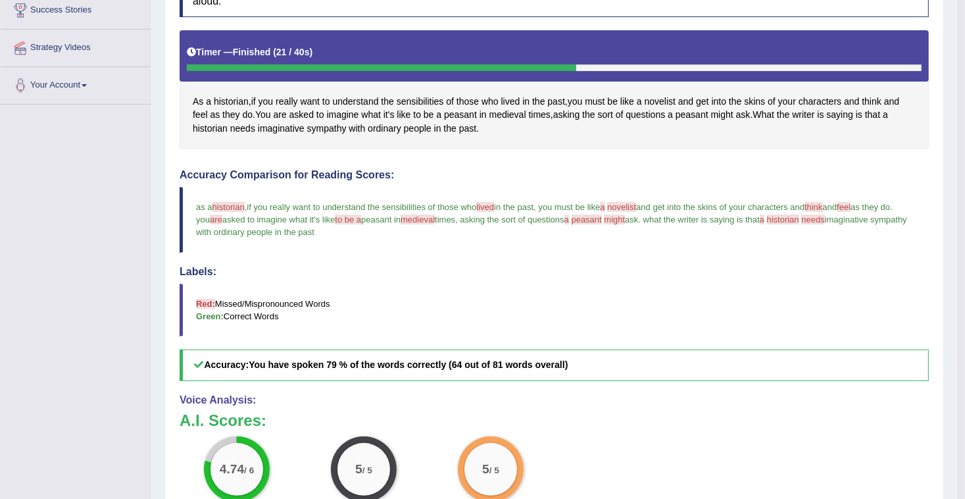
scroll to position [424, 0]
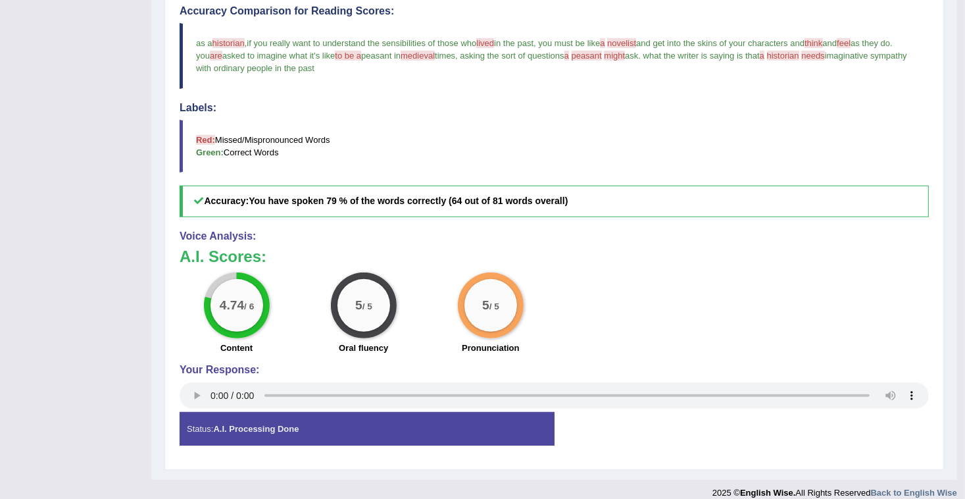
click at [388, 419] on div "Status: A.I. Processing Done" at bounding box center [367, 429] width 375 height 34
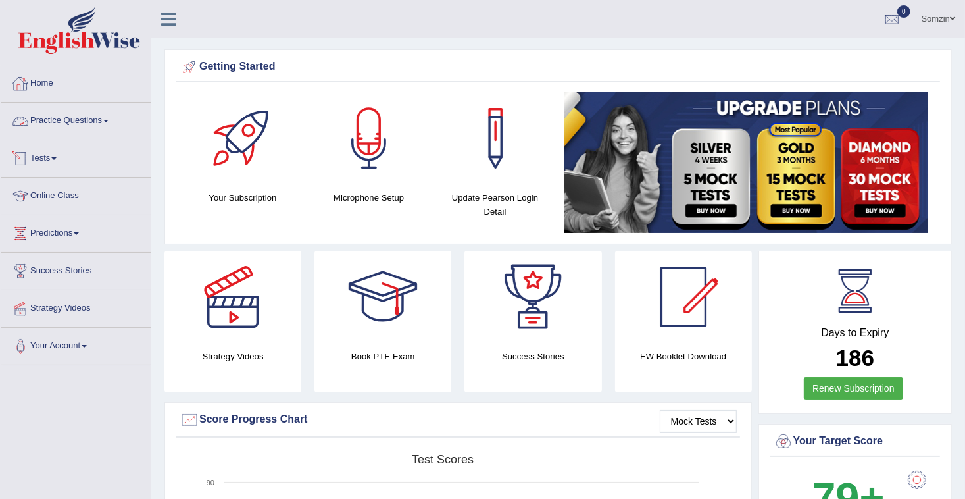
click at [66, 123] on link "Practice Questions" at bounding box center [76, 119] width 150 height 33
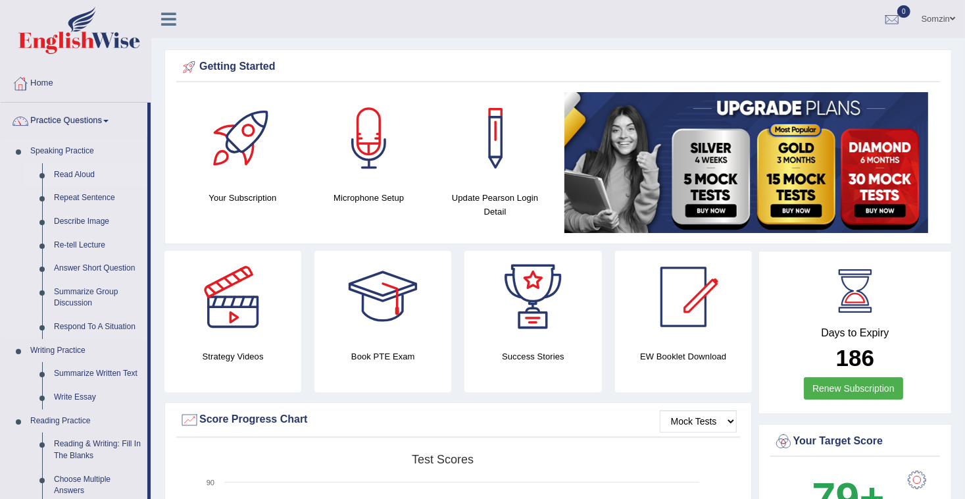
click at [76, 173] on link "Read Aloud" at bounding box center [97, 175] width 99 height 24
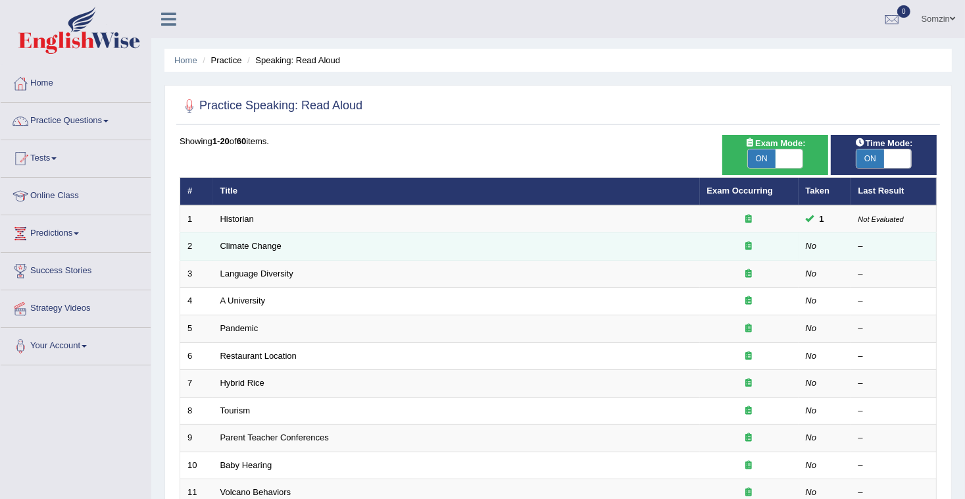
click at [233, 253] on td "Climate Change" at bounding box center [456, 247] width 487 height 28
click at [204, 253] on td "2" at bounding box center [196, 247] width 33 height 28
click at [226, 241] on link "Climate Change" at bounding box center [250, 246] width 61 height 10
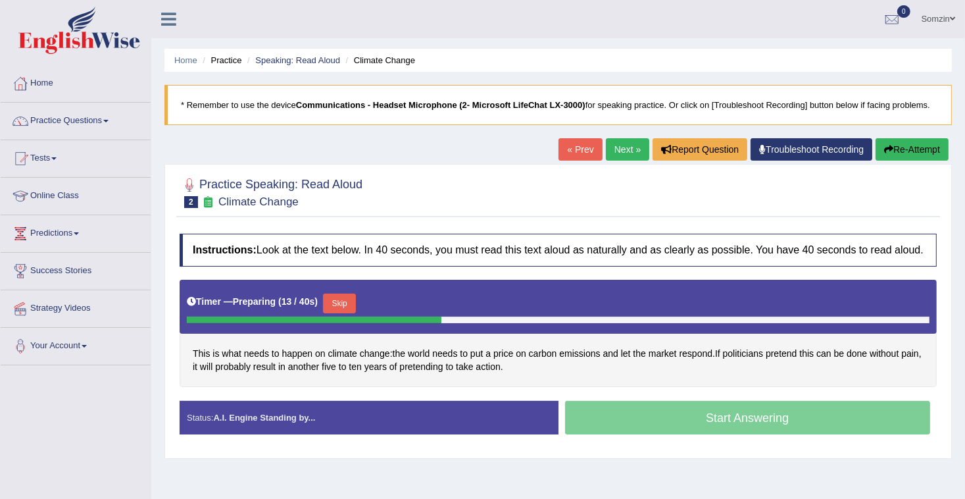
click at [342, 299] on button "Skip" at bounding box center [339, 303] width 33 height 20
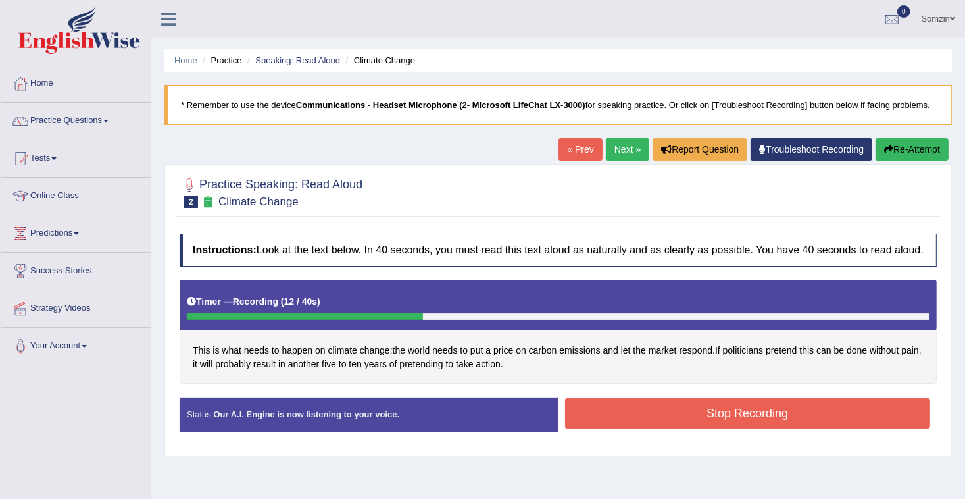
click at [726, 411] on button "Stop Recording" at bounding box center [748, 413] width 366 height 30
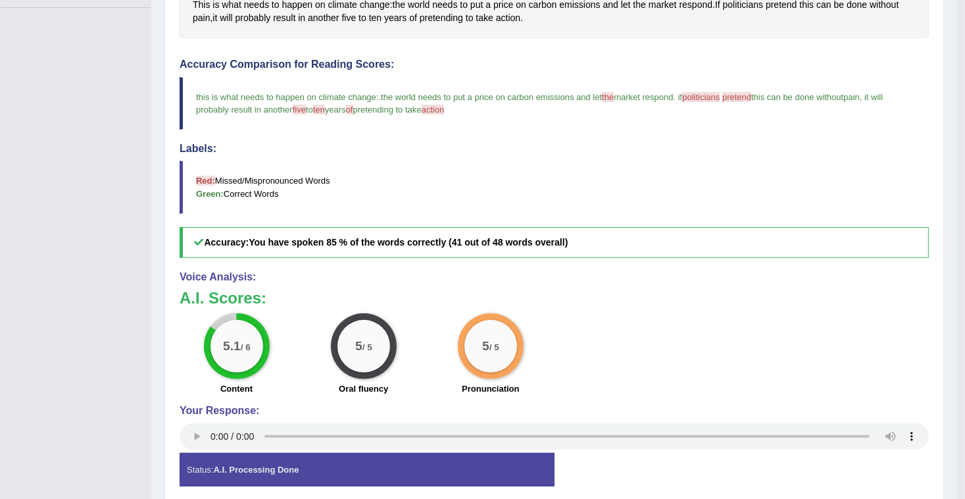
scroll to position [398, 0]
